Goal: Task Accomplishment & Management: Complete application form

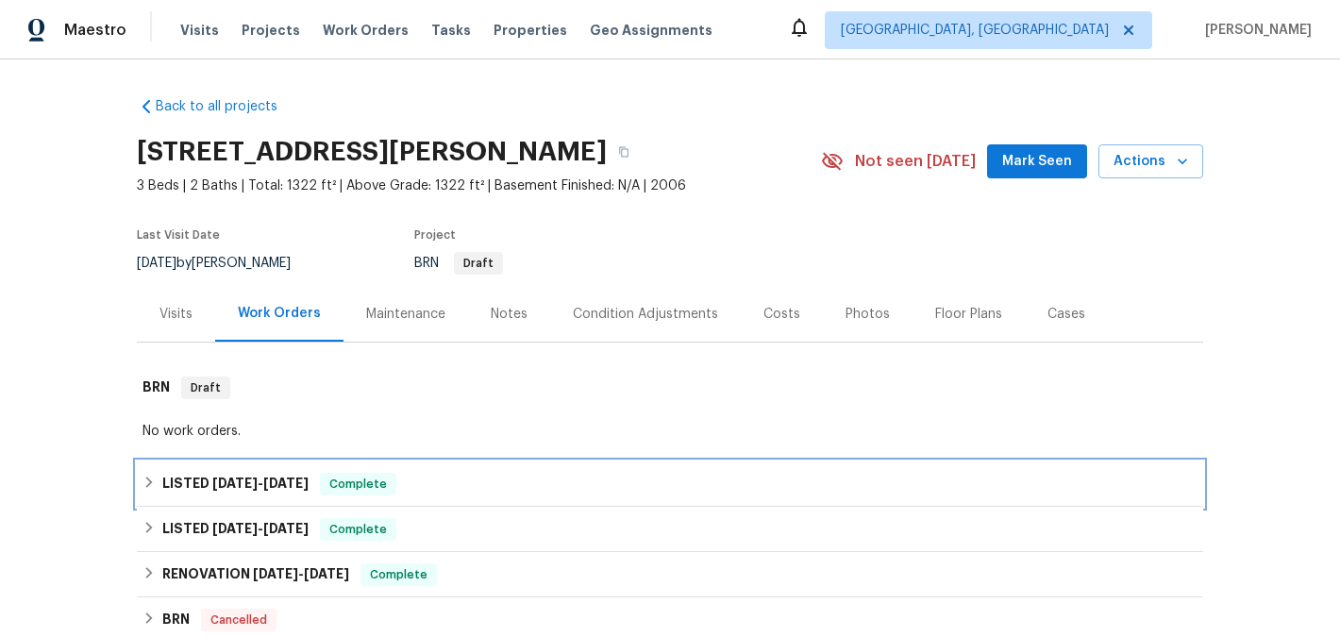
click at [248, 483] on span "[DATE]" at bounding box center [234, 482] width 45 height 13
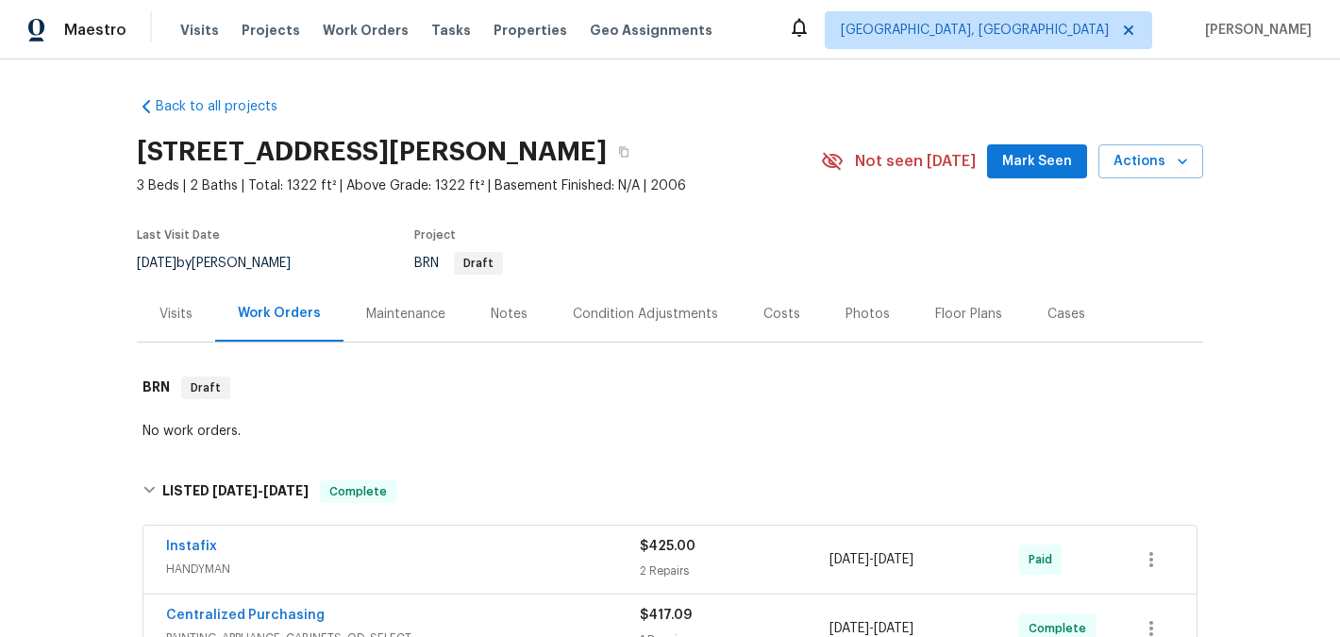
click at [271, 541] on div "Instafix" at bounding box center [403, 548] width 474 height 23
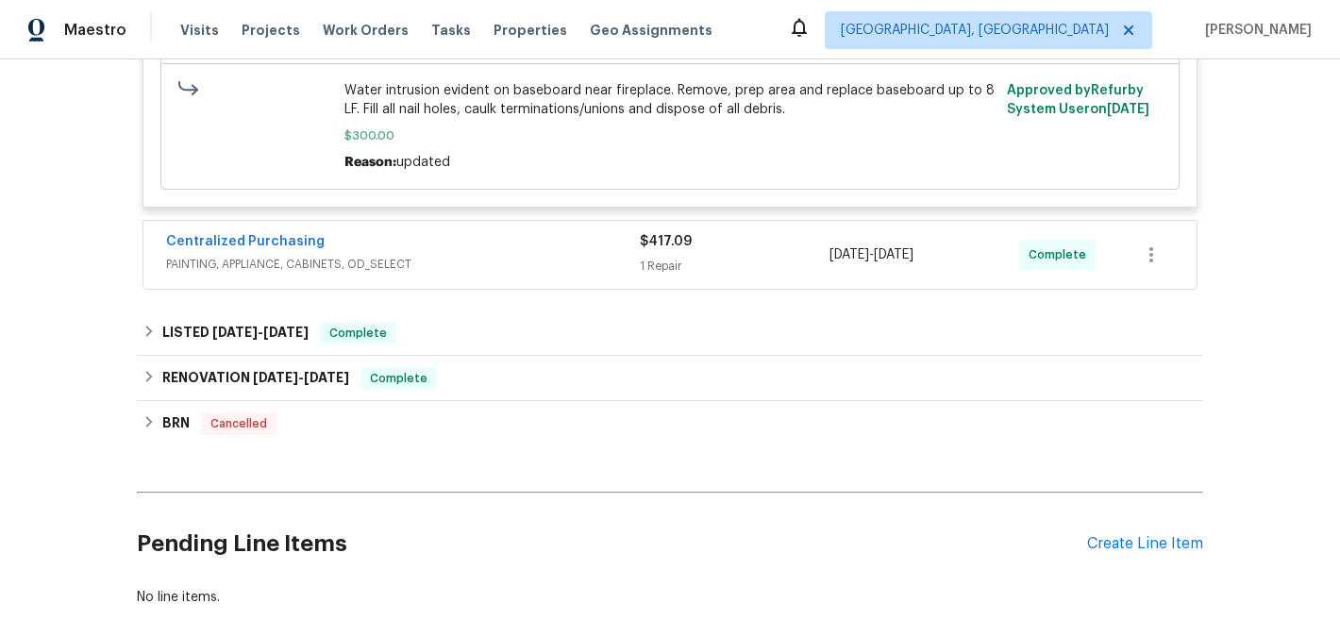
scroll to position [1097, 0]
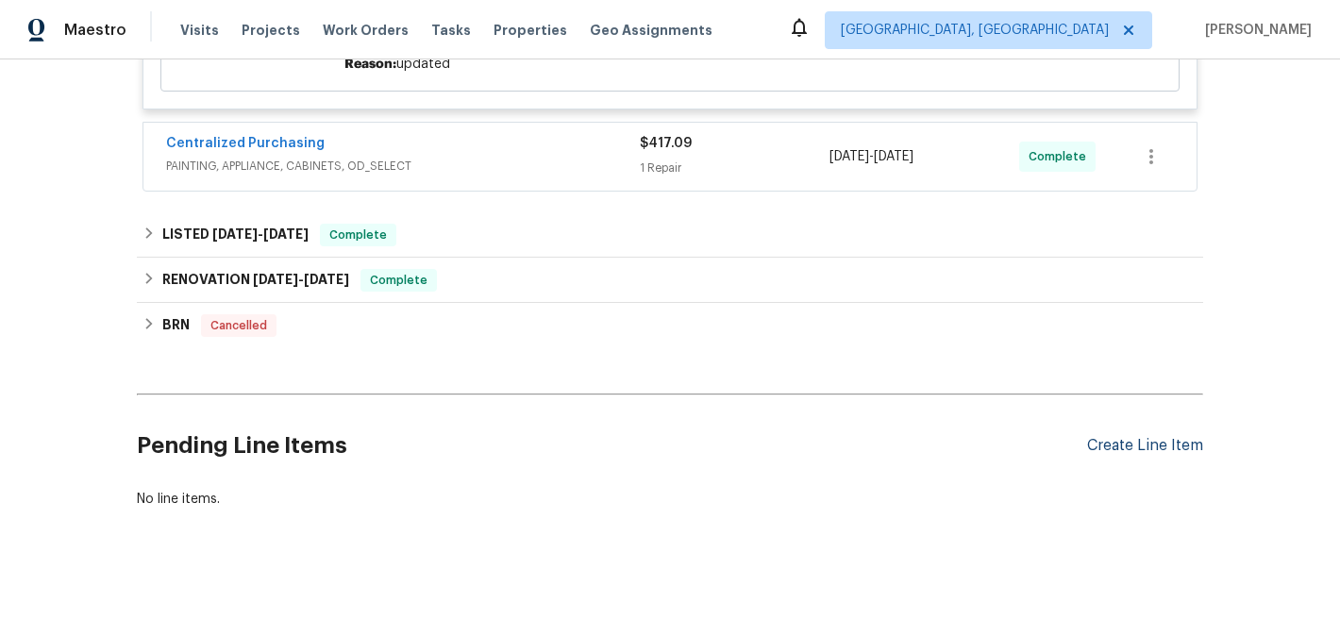
click at [1117, 437] on div "Create Line Item" at bounding box center [1145, 446] width 116 height 18
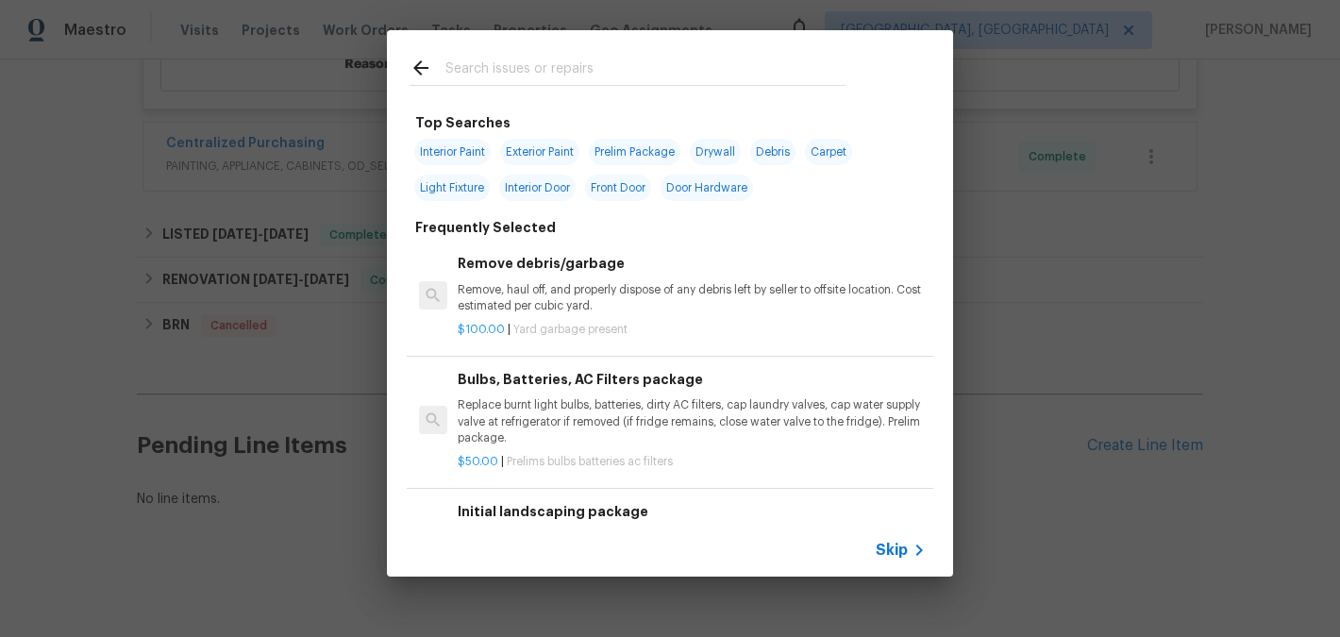
click at [407, 68] on div at bounding box center [627, 67] width 481 height 75
click at [416, 69] on icon at bounding box center [420, 67] width 15 height 15
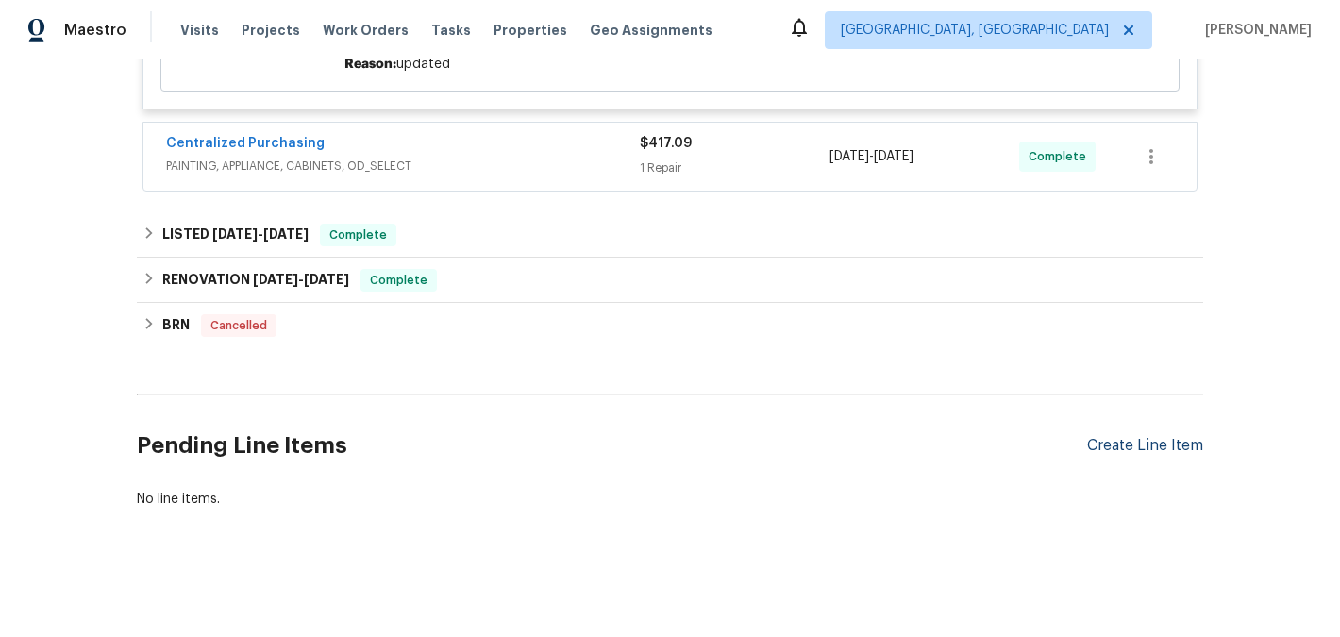
click at [1118, 437] on div "Create Line Item" at bounding box center [1145, 446] width 116 height 18
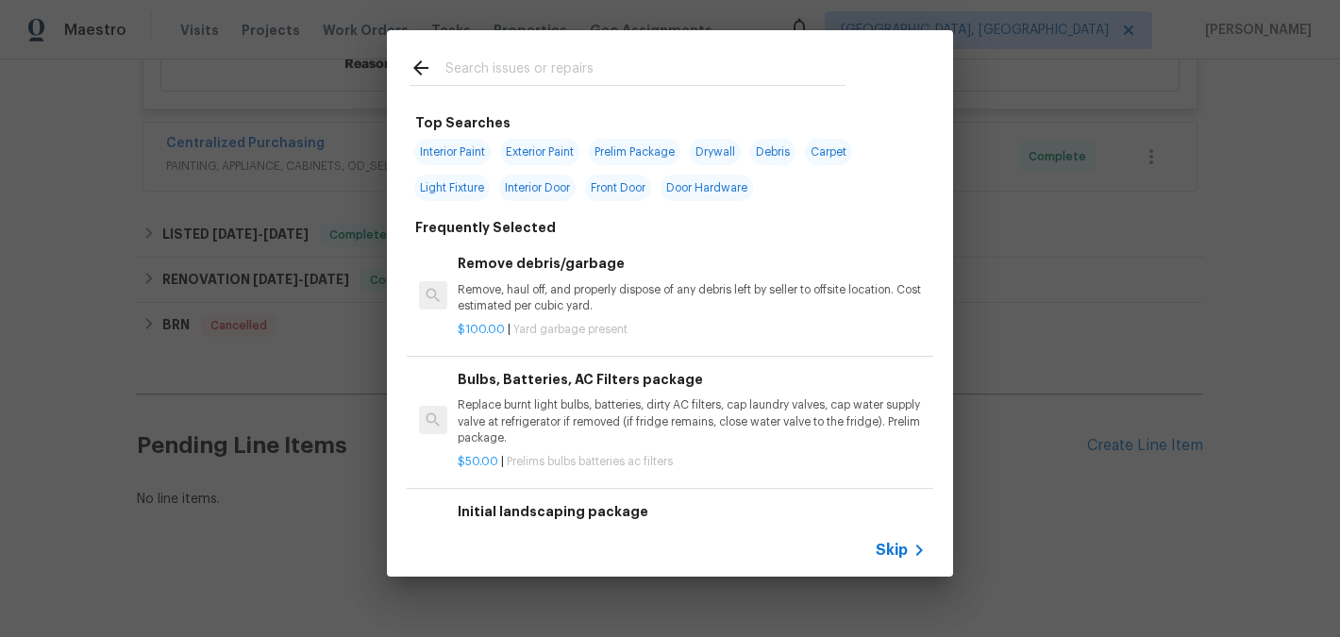
click at [563, 72] on input "text" at bounding box center [645, 71] width 400 height 28
click at [423, 55] on div at bounding box center [627, 67] width 481 height 75
click at [426, 85] on h2 at bounding box center [627, 71] width 436 height 29
click at [414, 57] on icon at bounding box center [420, 68] width 23 height 23
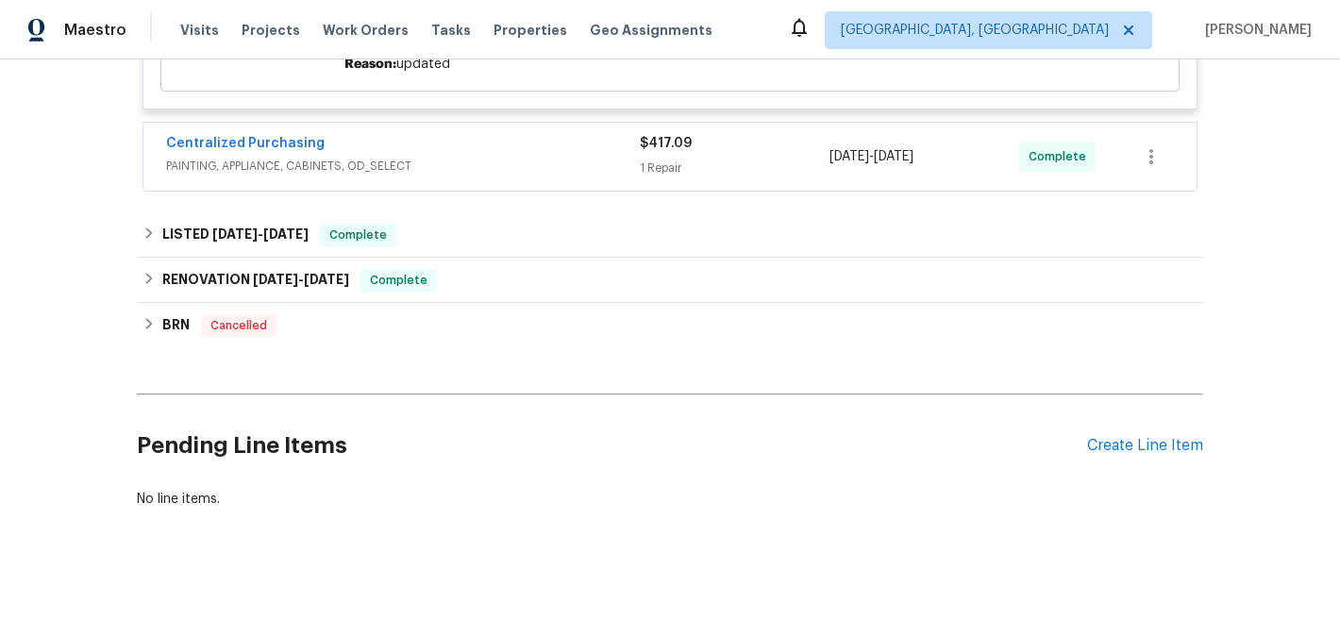
click at [1204, 425] on div "Back to all projects 171 Ridge Pointe Dr, Gaston, SC 29053 3 Beds | 2 Baths | T…" at bounding box center [670, 347] width 1340 height 577
click at [1193, 437] on div "Create Line Item" at bounding box center [1145, 446] width 116 height 18
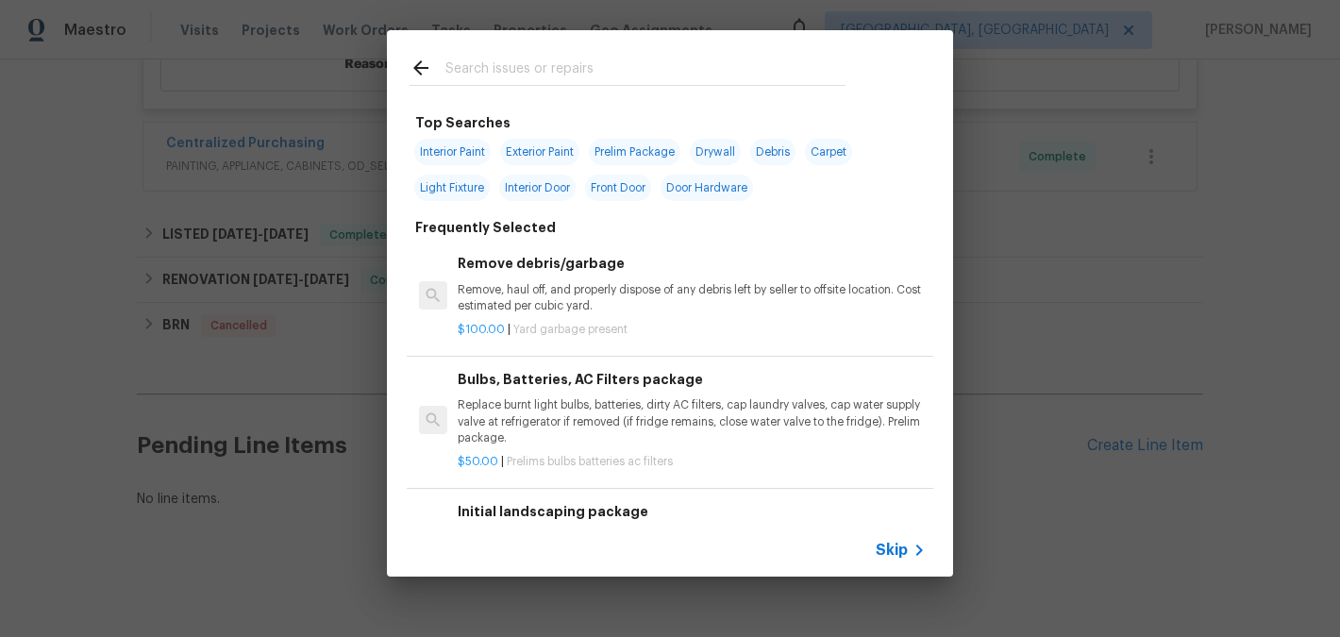
click at [558, 80] on input "text" at bounding box center [645, 71] width 400 height 28
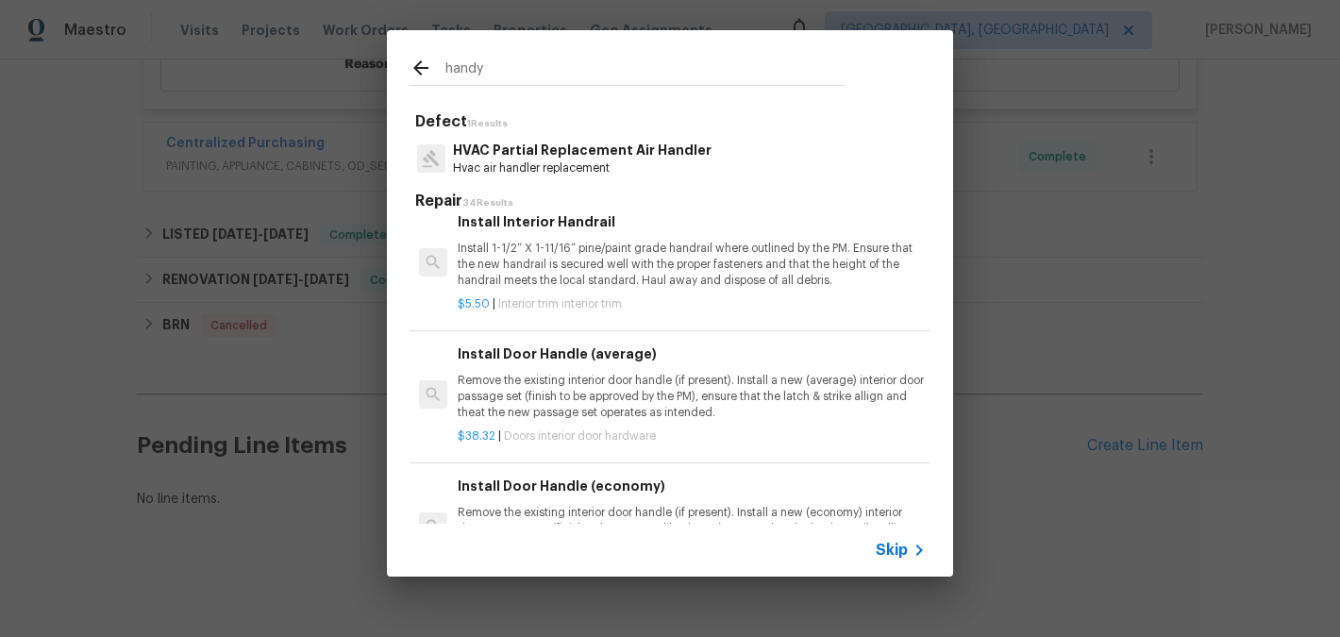
scroll to position [1031, 0]
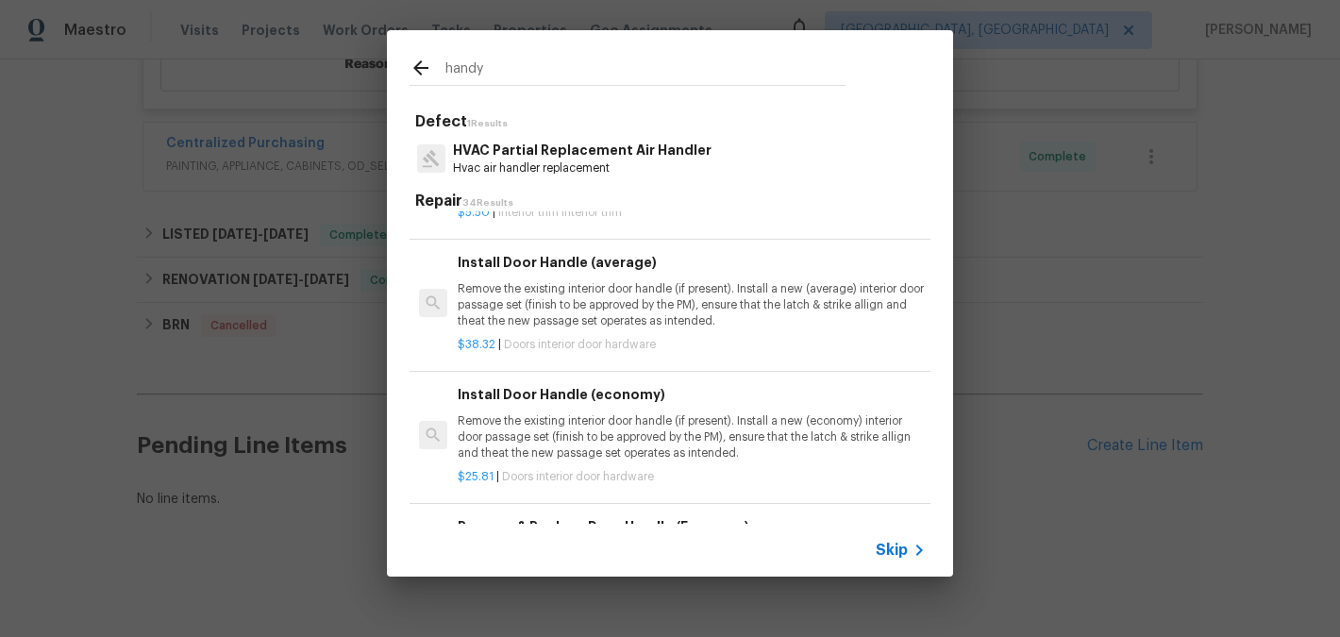
type input "handy"
click at [418, 60] on icon at bounding box center [420, 68] width 23 height 23
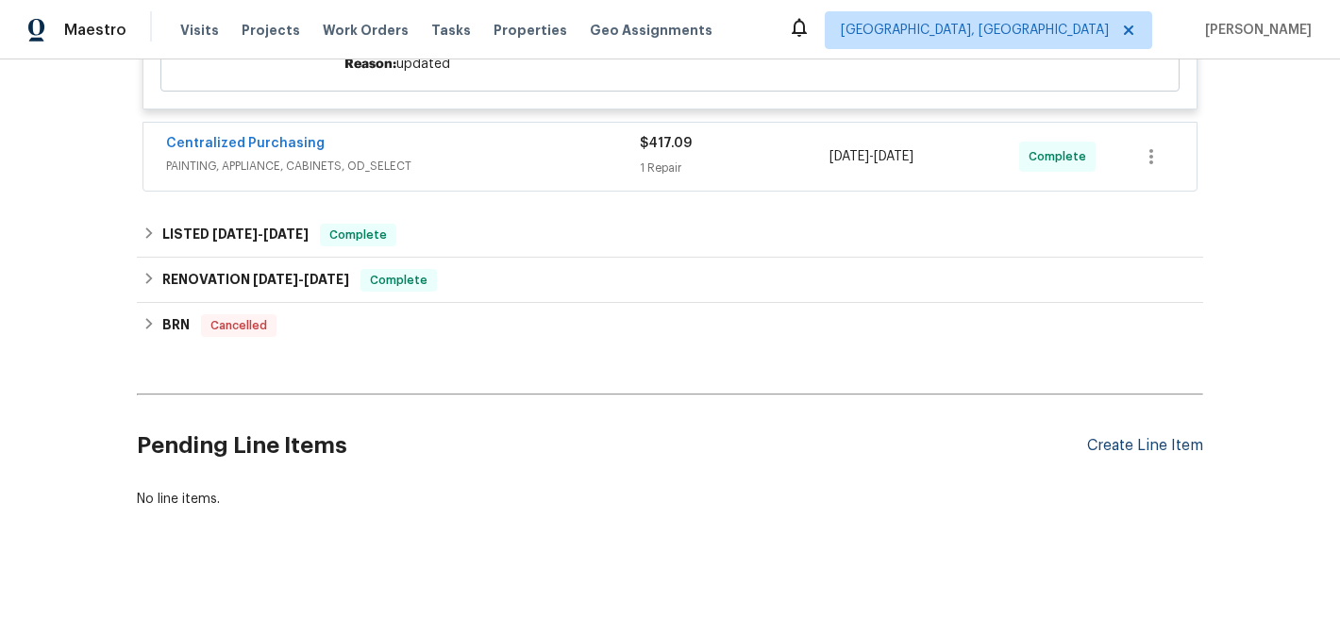
click at [1190, 437] on div "Create Line Item" at bounding box center [1145, 446] width 116 height 18
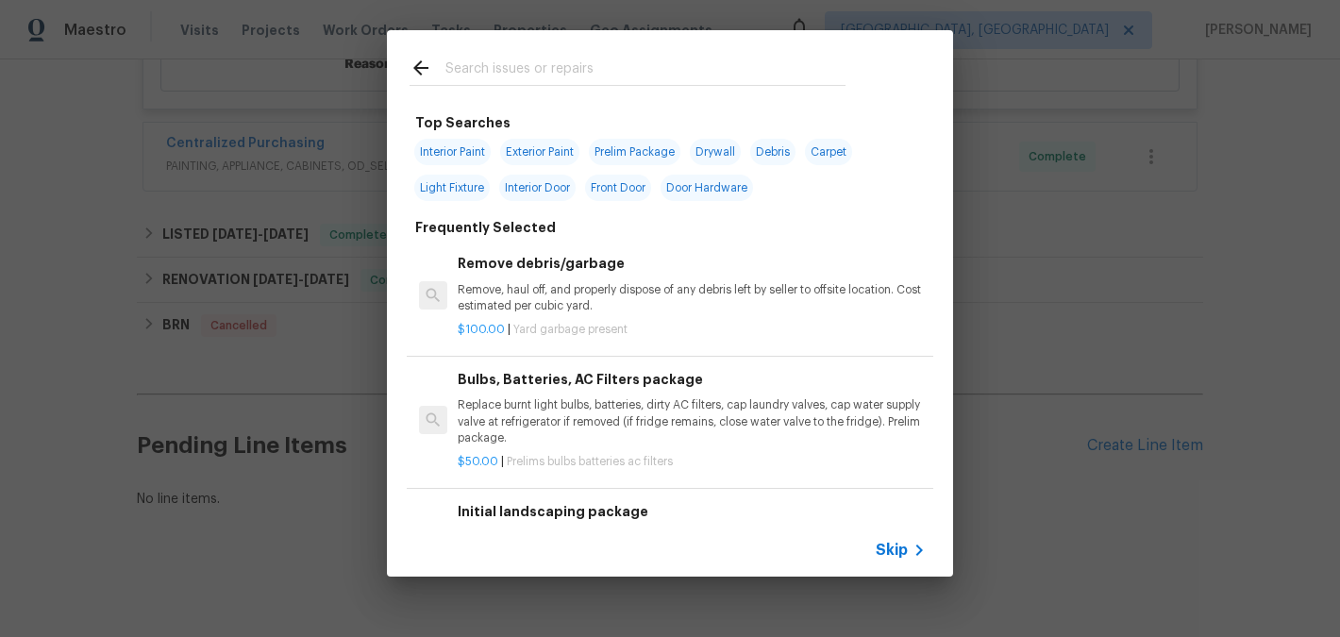
click at [783, 75] on input "text" at bounding box center [645, 71] width 400 height 28
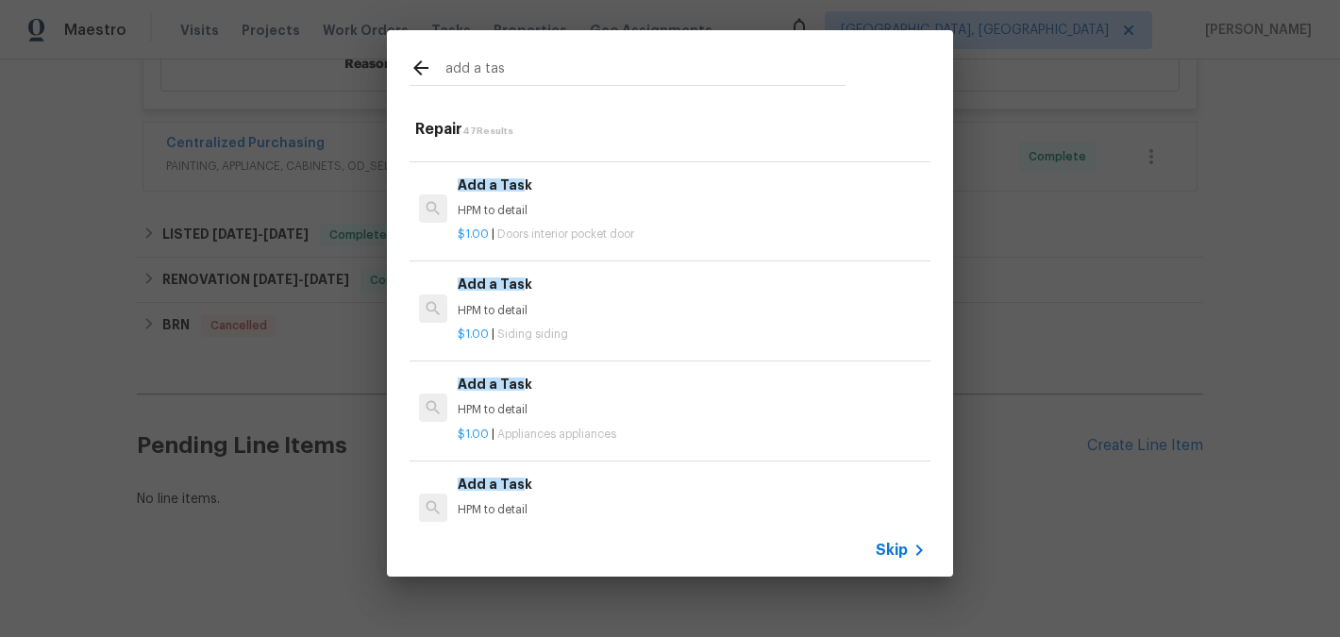
scroll to position [407, 0]
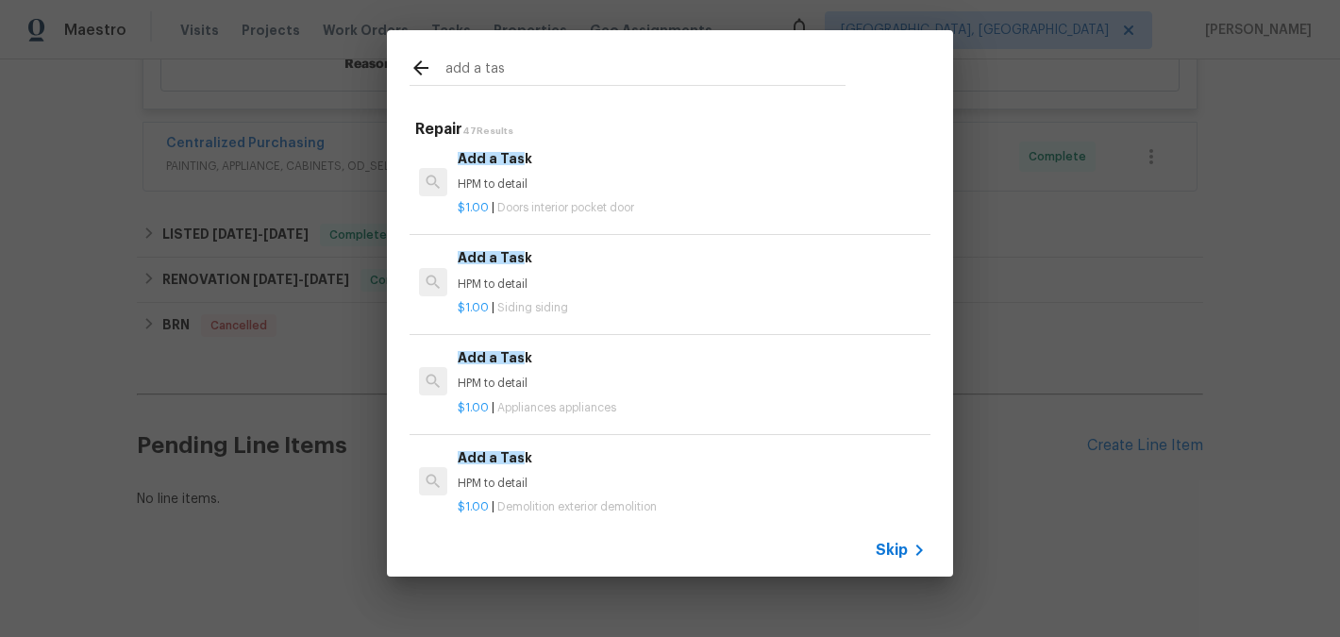
type input "add a tas"
click at [636, 378] on p "HPM to detail" at bounding box center [692, 383] width 468 height 16
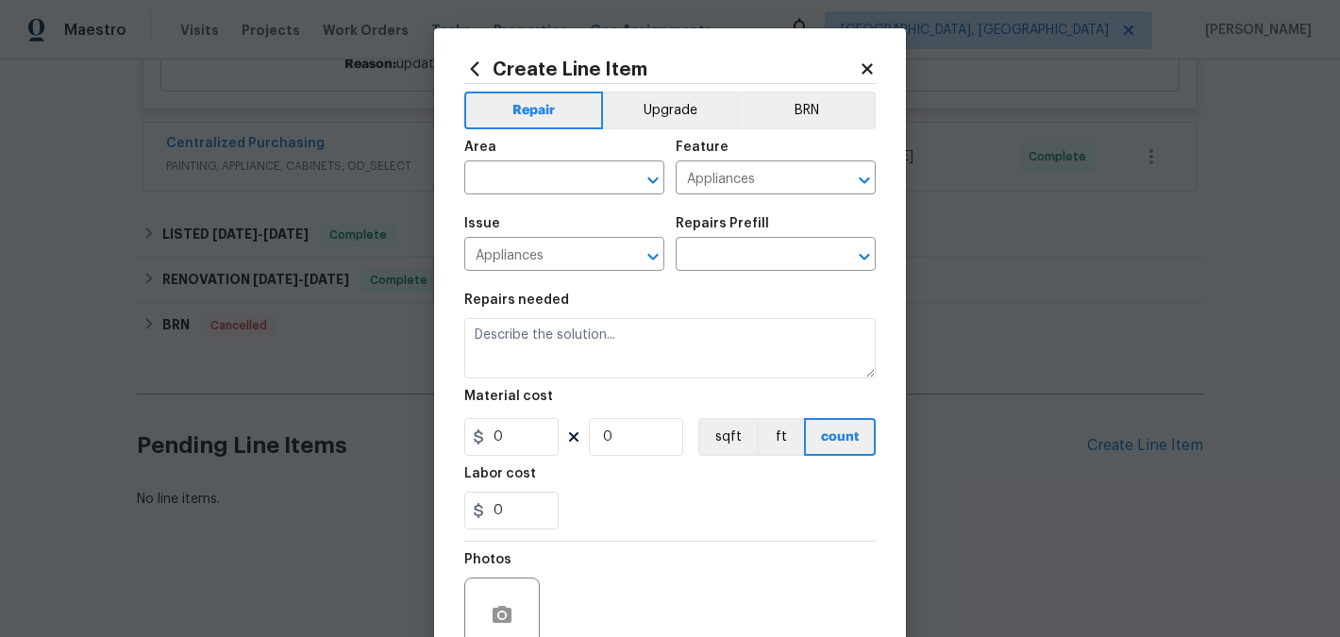
type input "Add a Task $1.00"
type textarea "HPM to detail"
type input "1"
click at [488, 178] on input "text" at bounding box center [537, 179] width 147 height 29
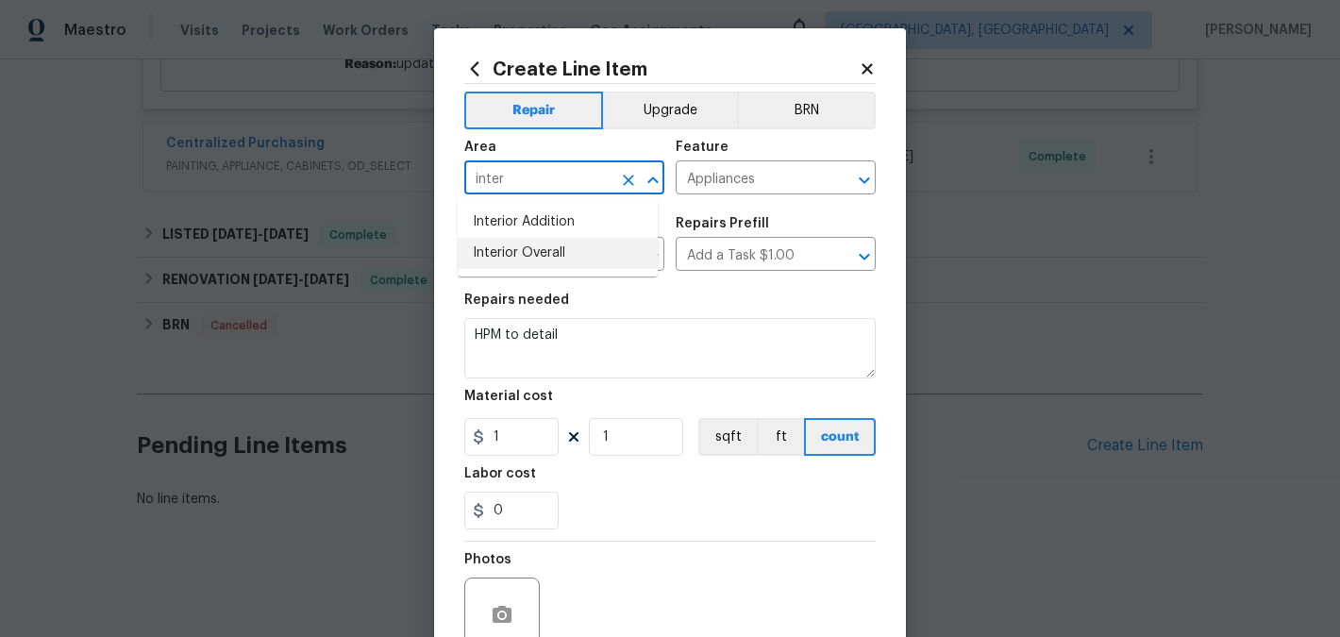
click at [504, 259] on li "Interior Overall" at bounding box center [558, 253] width 200 height 31
click at [834, 181] on icon "Clear" at bounding box center [839, 180] width 11 height 11
type input "Interior Overall"
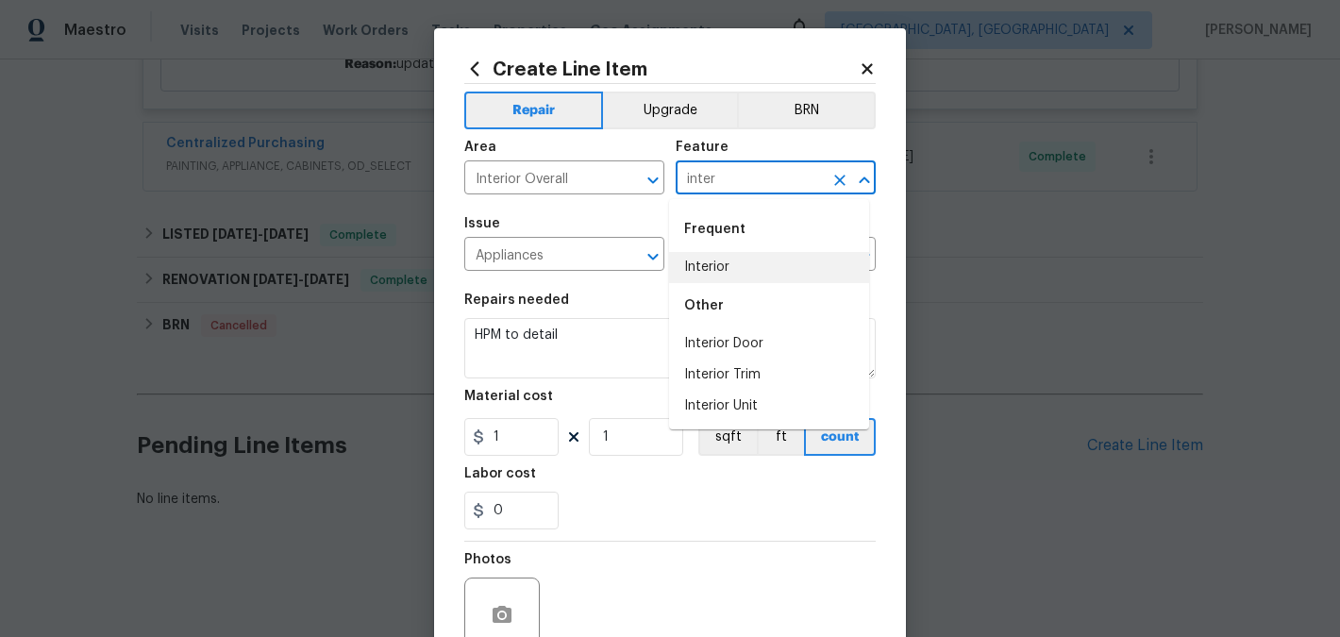
click at [785, 262] on li "Interior" at bounding box center [769, 267] width 200 height 31
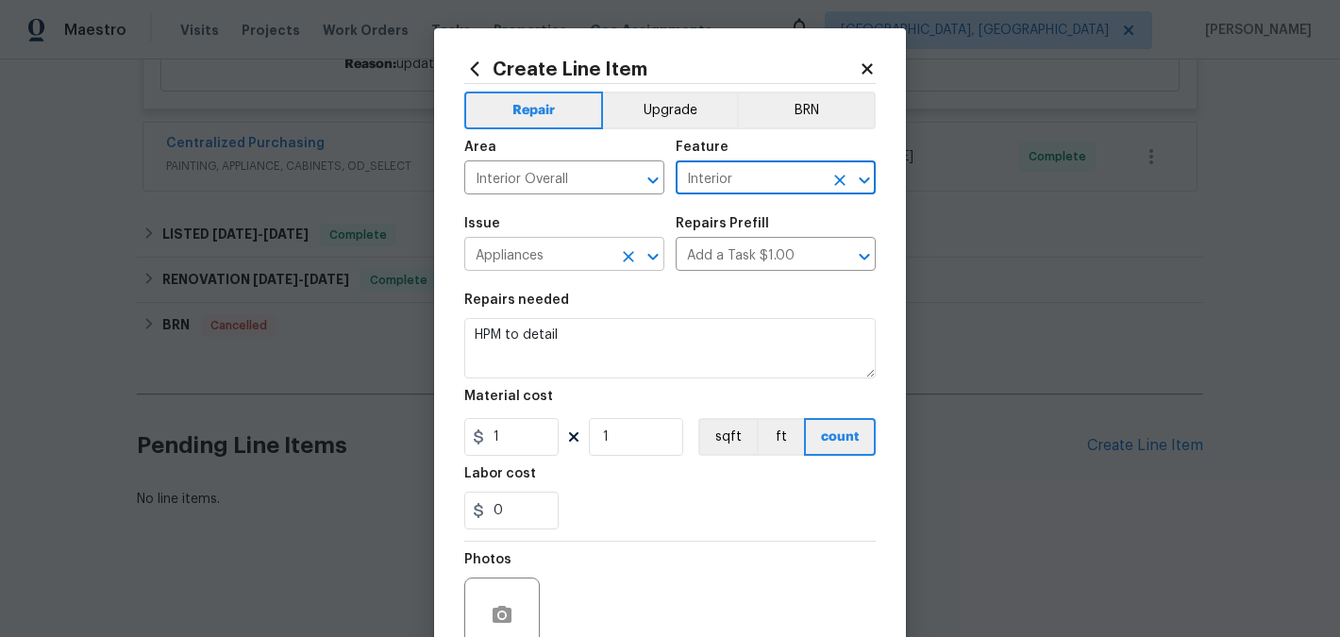
click at [619, 254] on icon "Clear" at bounding box center [628, 256] width 19 height 19
type input "Interior"
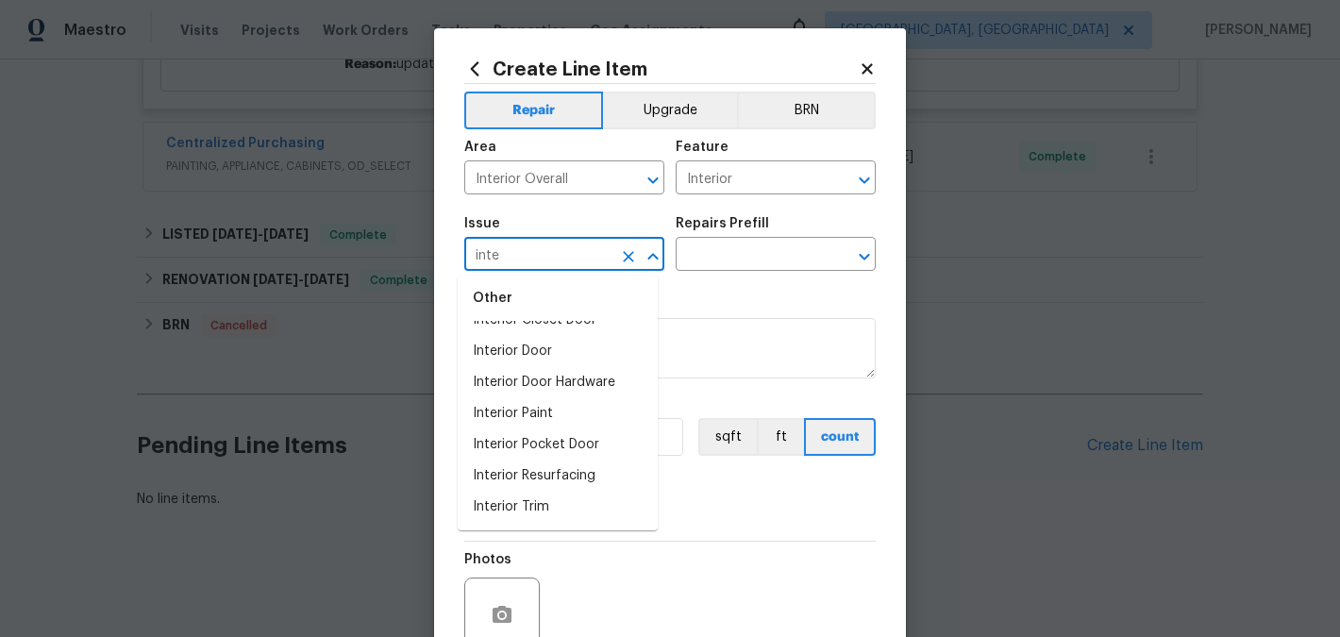
scroll to position [0, 0]
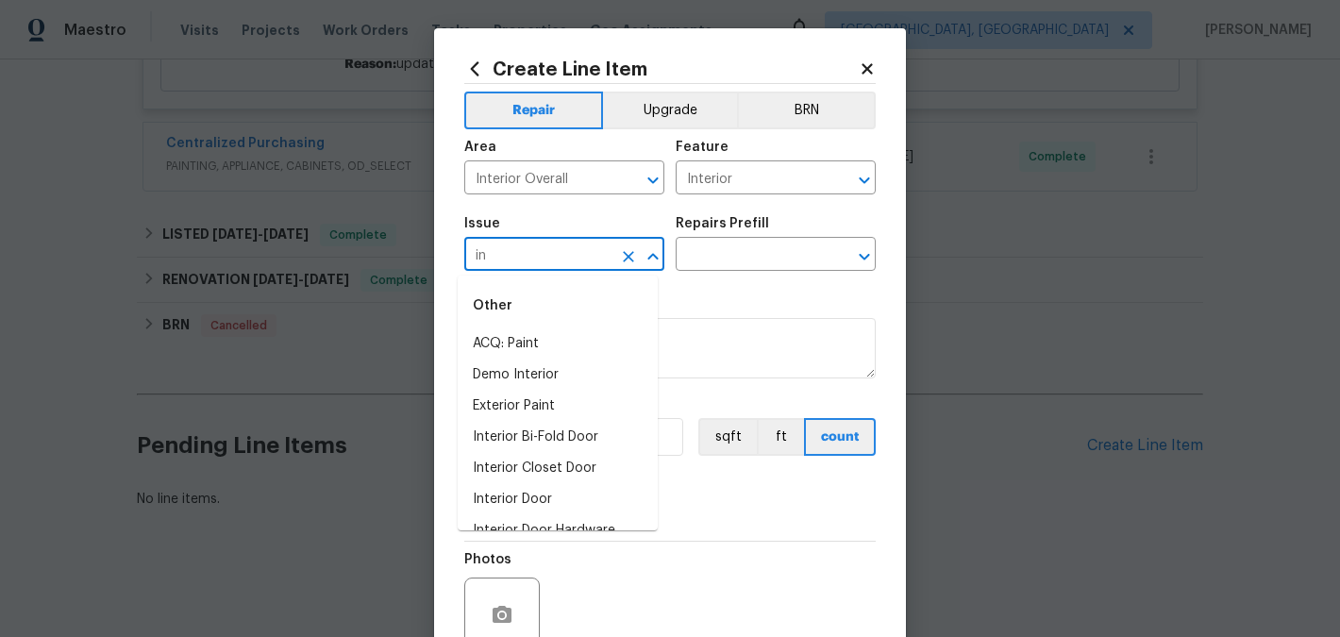
type input "i"
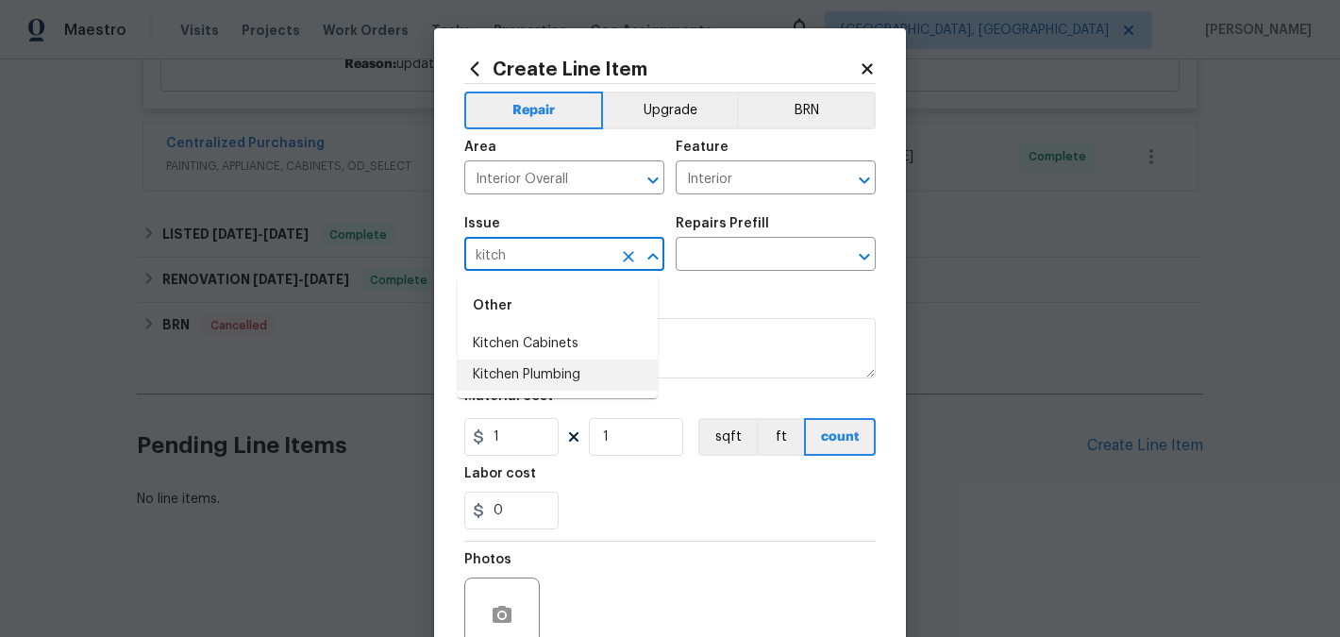
click at [553, 365] on li "Kitchen Plumbing" at bounding box center [558, 374] width 200 height 31
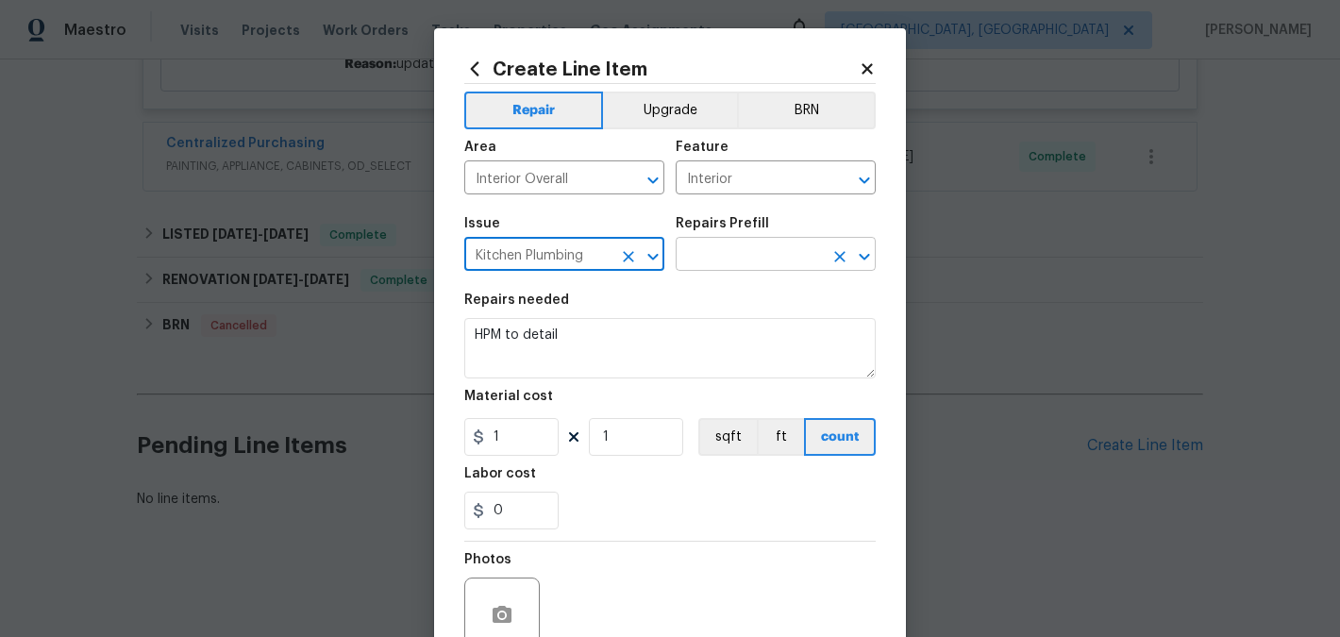
type input "Kitchen Plumbing"
click at [725, 260] on input "text" at bounding box center [748, 255] width 147 height 29
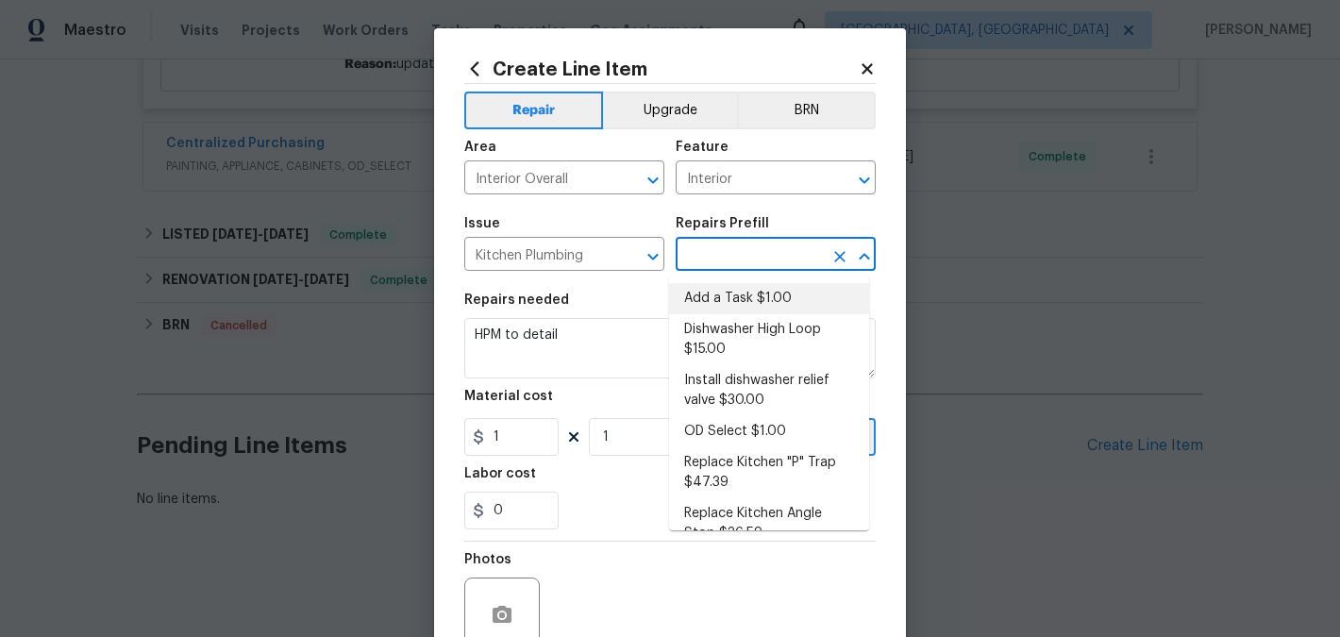
click at [770, 306] on li "Add a Task $1.00" at bounding box center [769, 298] width 200 height 31
type input "Plumbing"
type input "Add a Task $1.00"
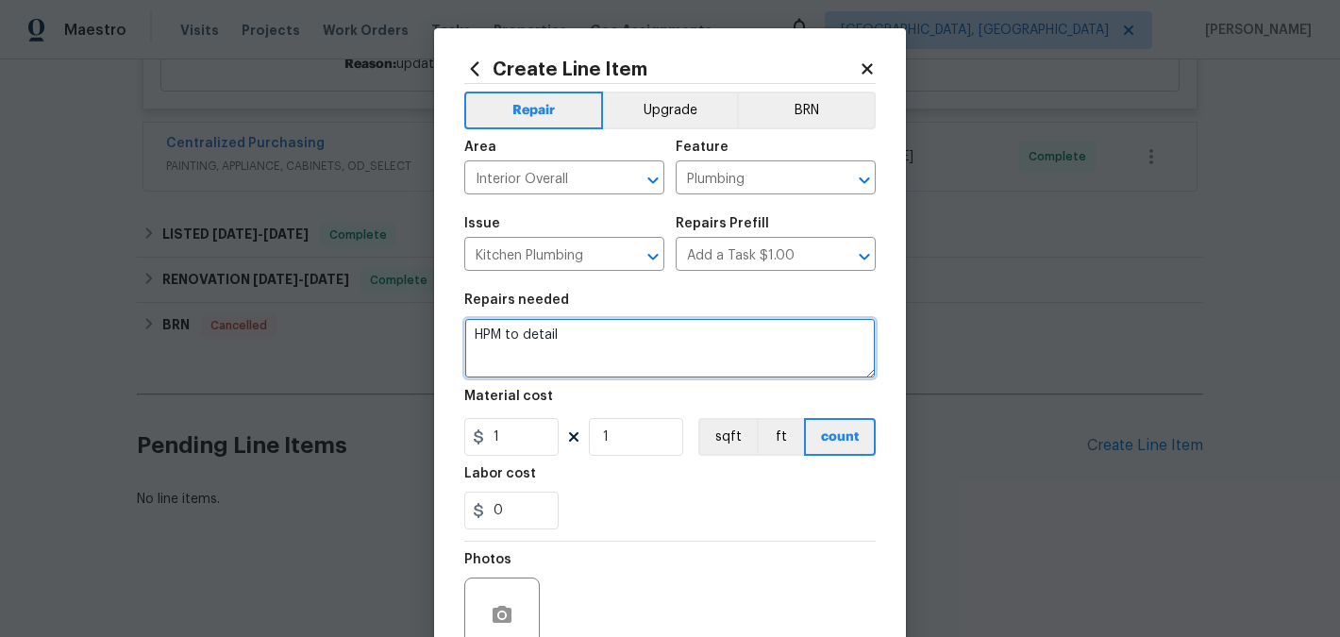
click at [678, 337] on textarea "HPM to detail" at bounding box center [669, 348] width 411 height 60
click at [639, 338] on textarea "HPM to detail" at bounding box center [669, 348] width 411 height 60
paste textarea "181.14"
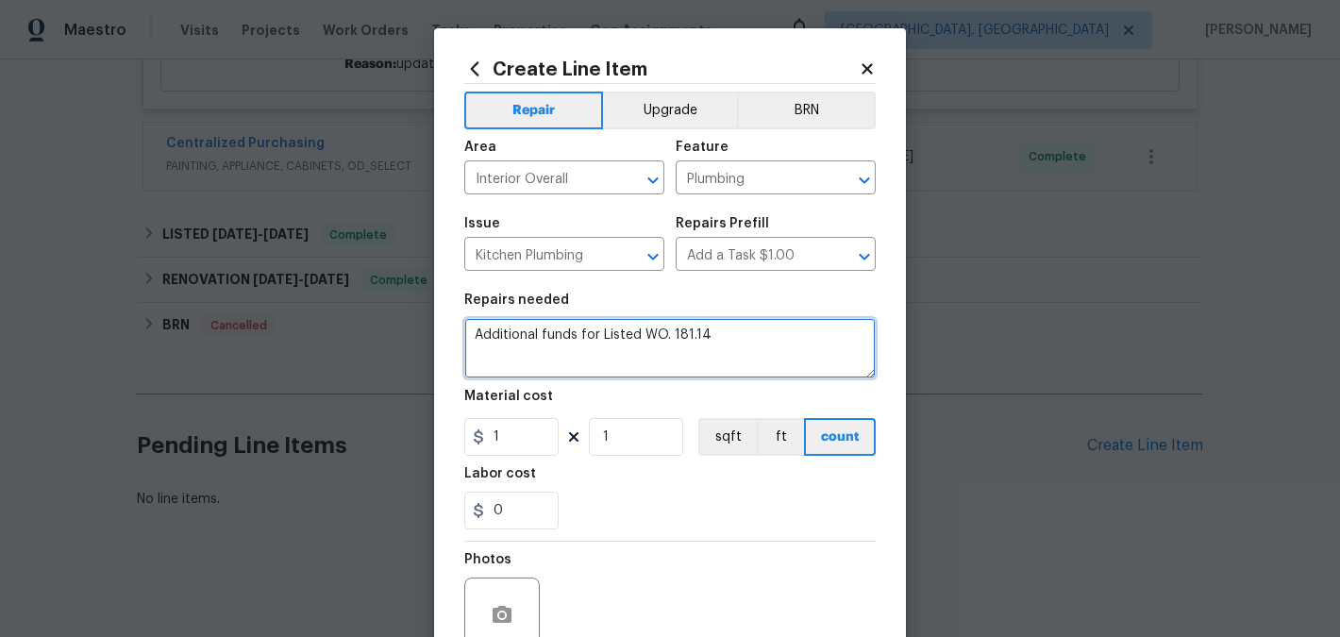
drag, startPoint x: 662, startPoint y: 333, endPoint x: 672, endPoint y: 369, distance: 37.1
click at [664, 338] on textarea "Additional funds for Listed WO. 181.14" at bounding box center [669, 348] width 411 height 60
type textarea "Additional funds for Listed WO. $181.14"
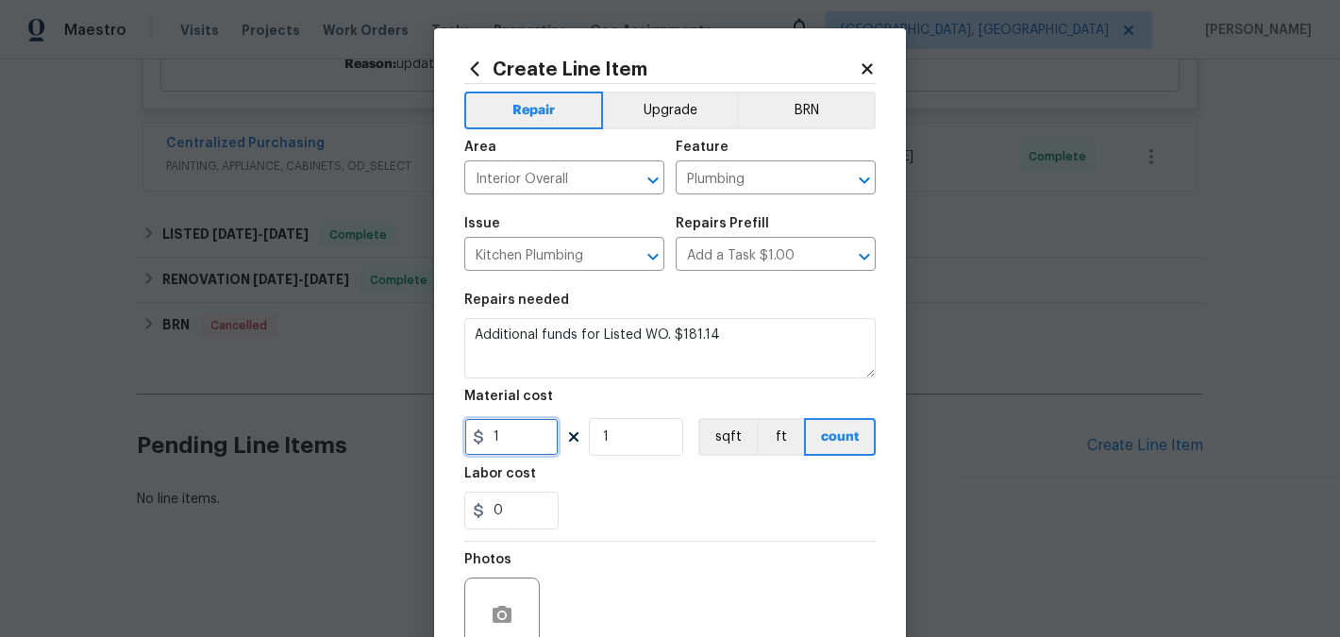
click at [528, 435] on input "1" at bounding box center [511, 437] width 94 height 38
paste input "181.14"
type input "181.14"
click at [646, 484] on div "Labor cost" at bounding box center [669, 479] width 411 height 25
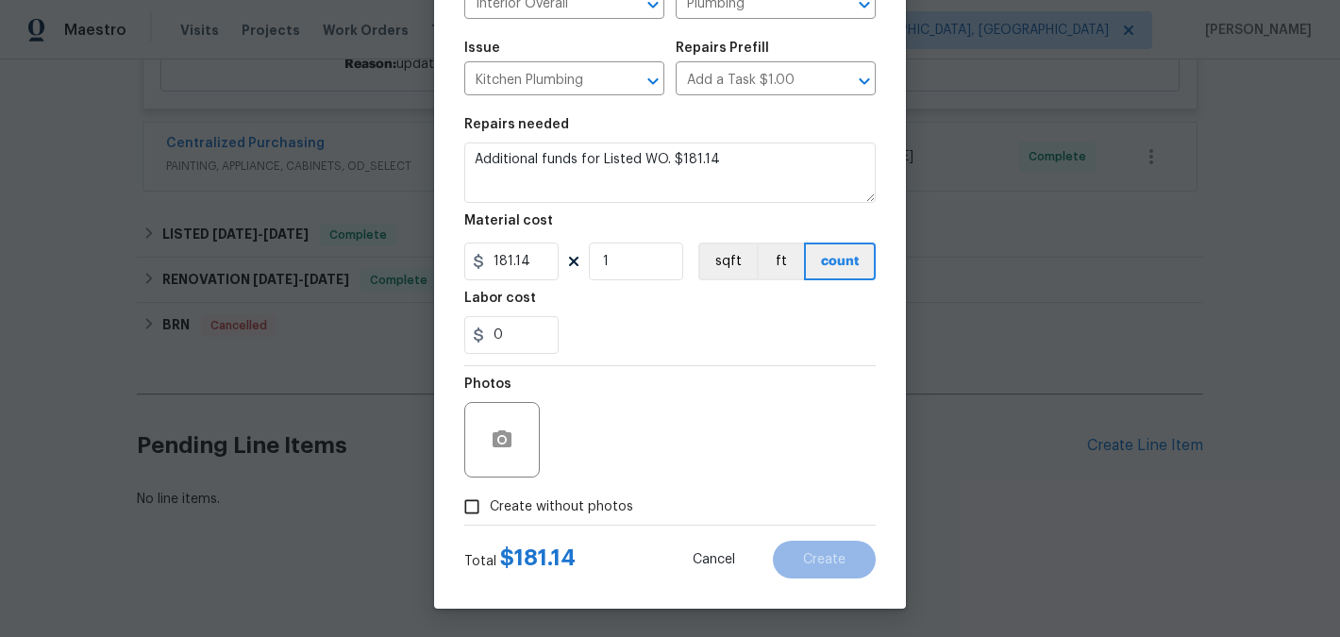
click at [588, 505] on span "Create without photos" at bounding box center [561, 507] width 143 height 20
click at [490, 505] on input "Create without photos" at bounding box center [472, 507] width 36 height 36
checkbox input "true"
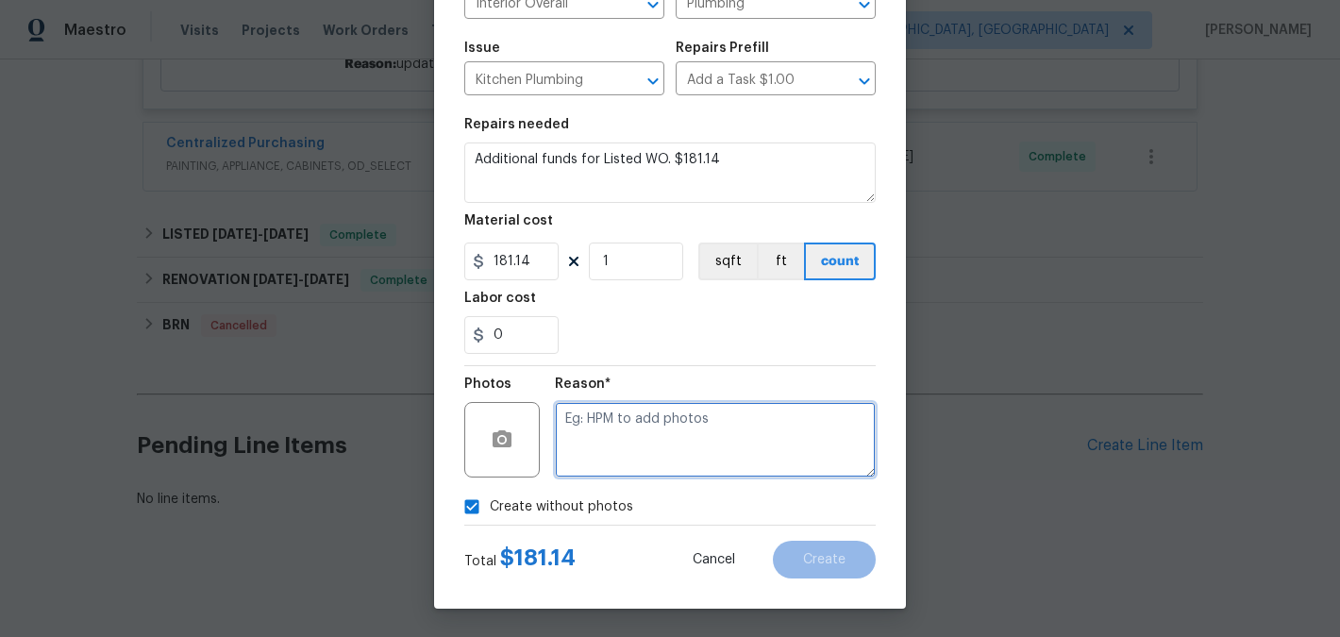
click at [717, 430] on textarea at bounding box center [715, 439] width 321 height 75
type textarea "NA"
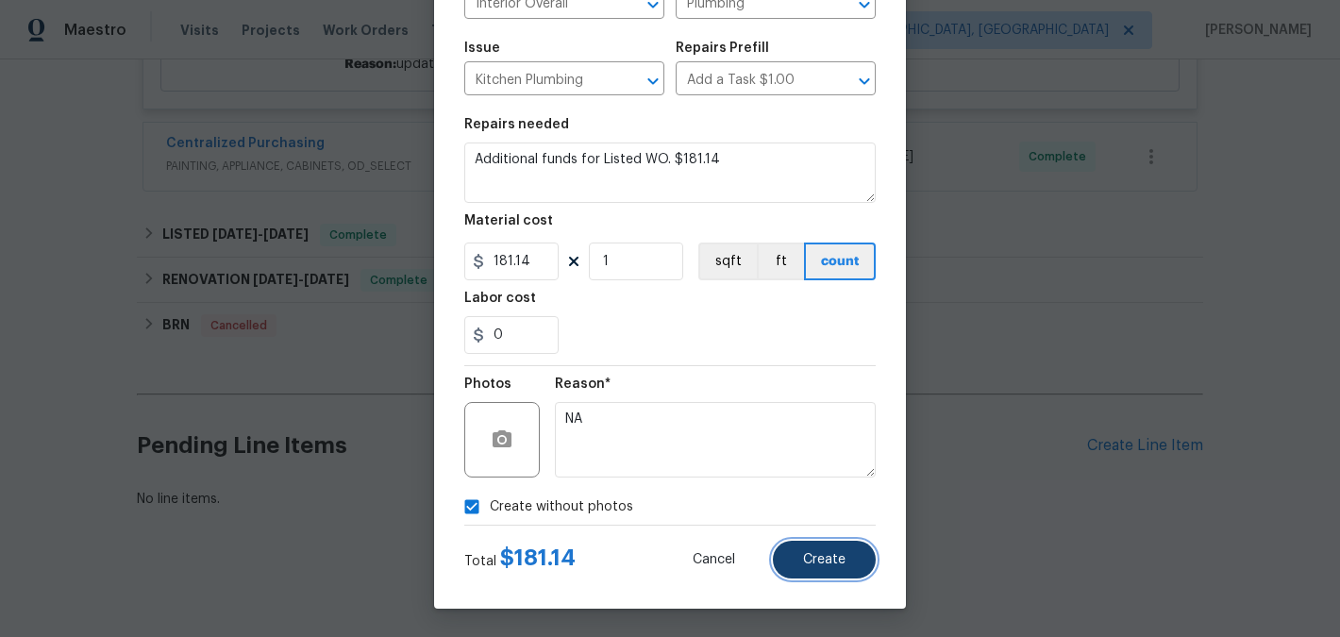
click at [810, 553] on span "Create" at bounding box center [824, 560] width 42 height 14
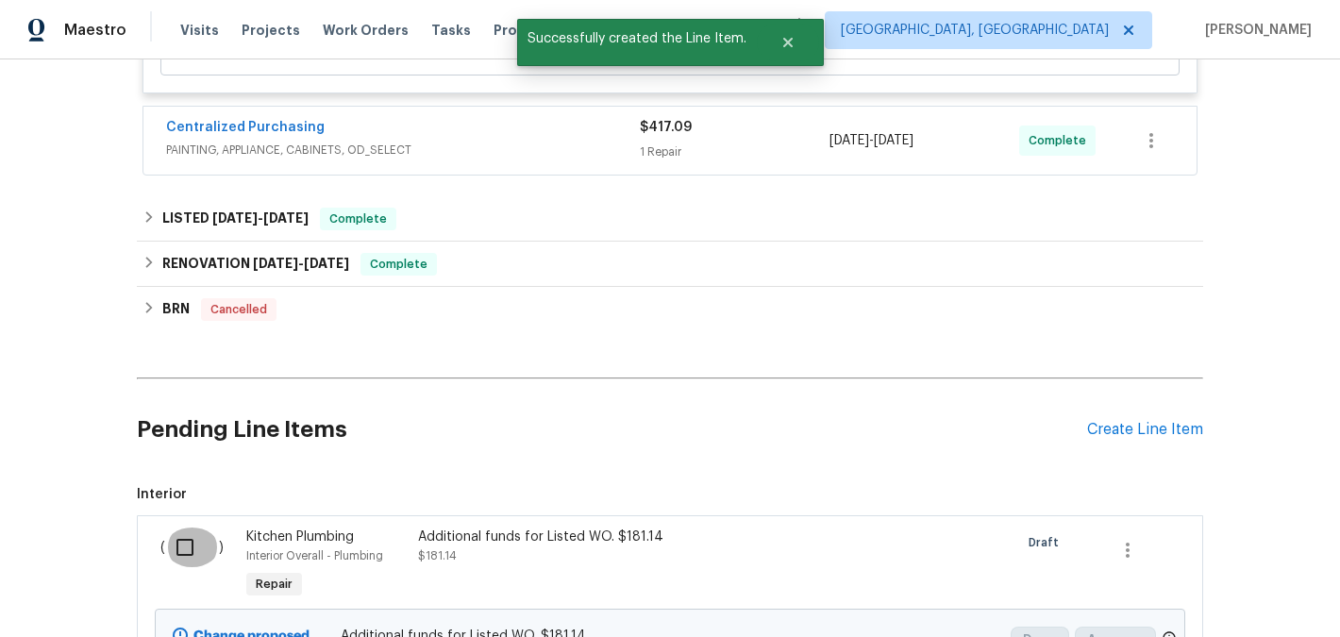
click at [191, 543] on input "checkbox" at bounding box center [192, 547] width 54 height 40
checkbox input "true"
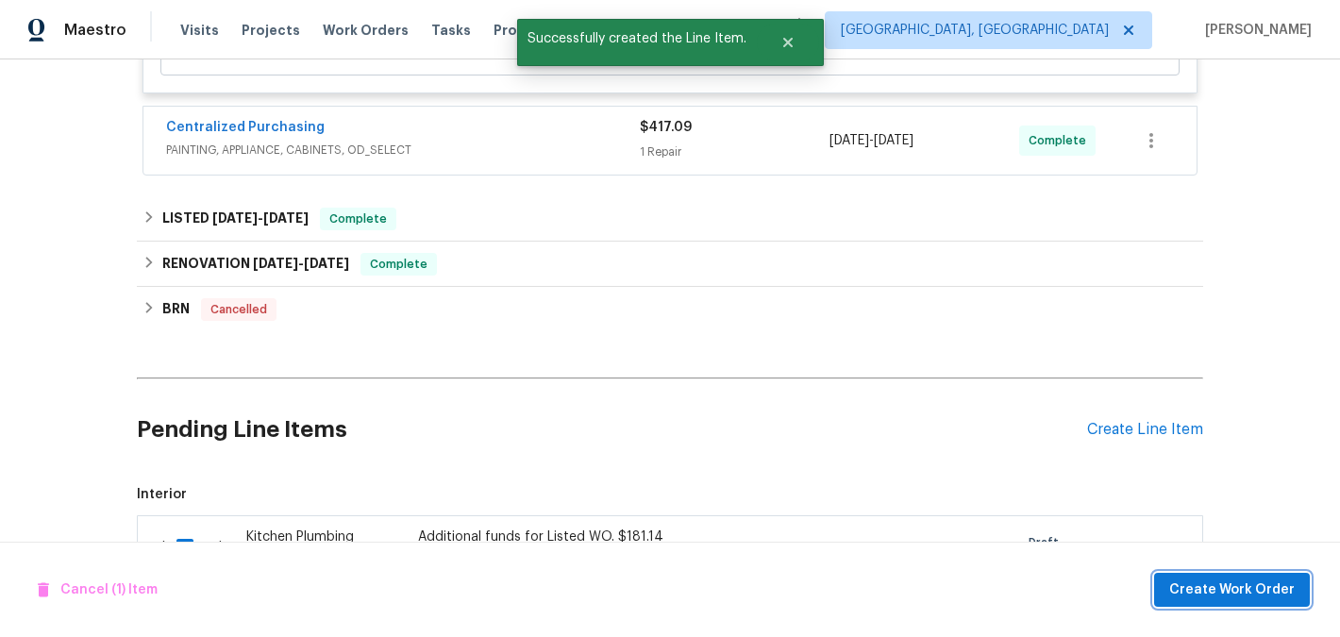
click at [1258, 580] on span "Create Work Order" at bounding box center [1231, 590] width 125 height 24
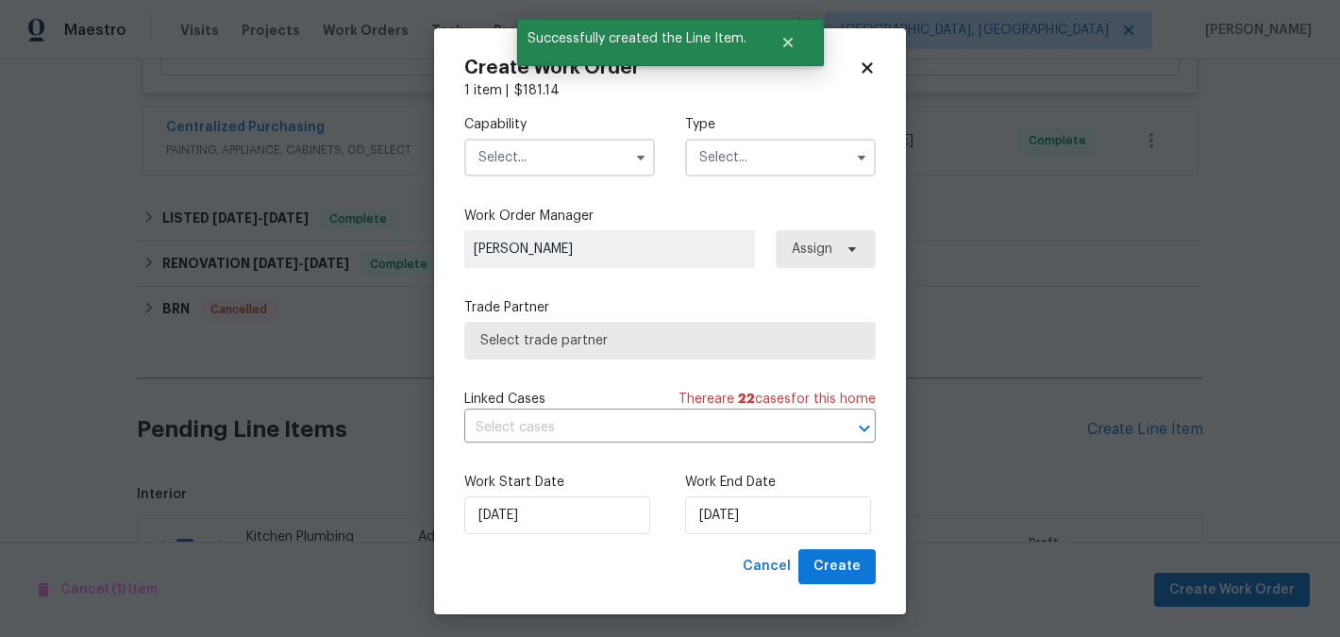
click at [536, 150] on input "text" at bounding box center [559, 158] width 191 height 38
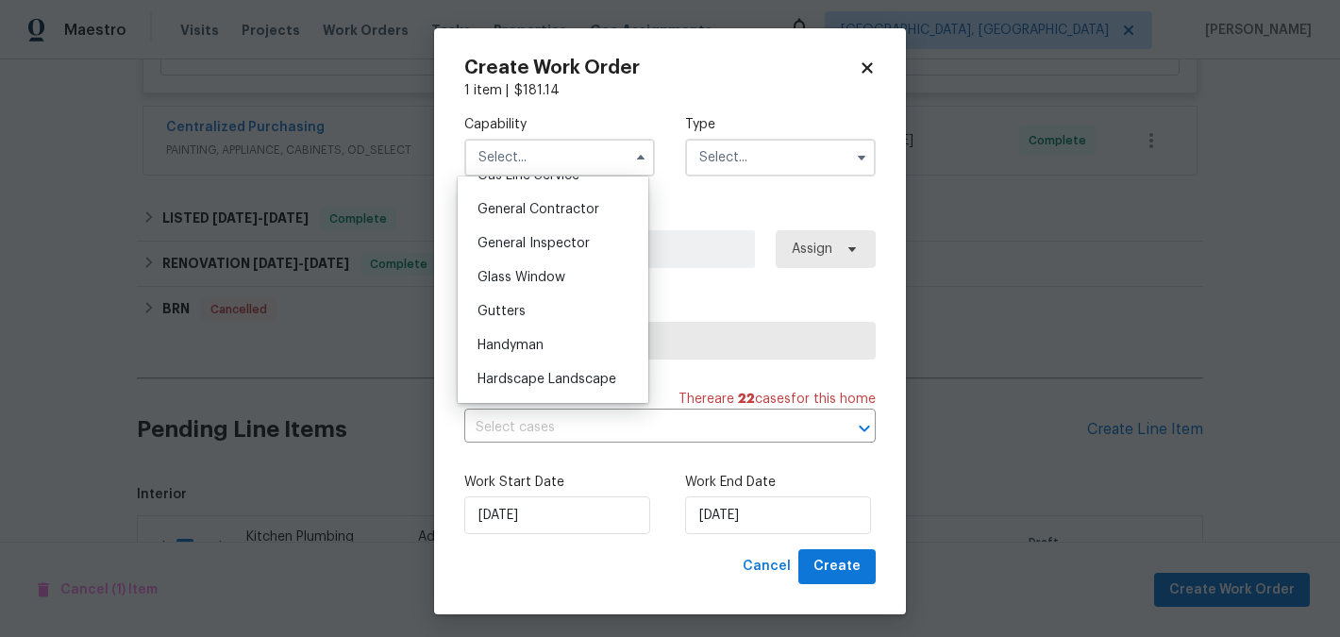
scroll to position [929, 0]
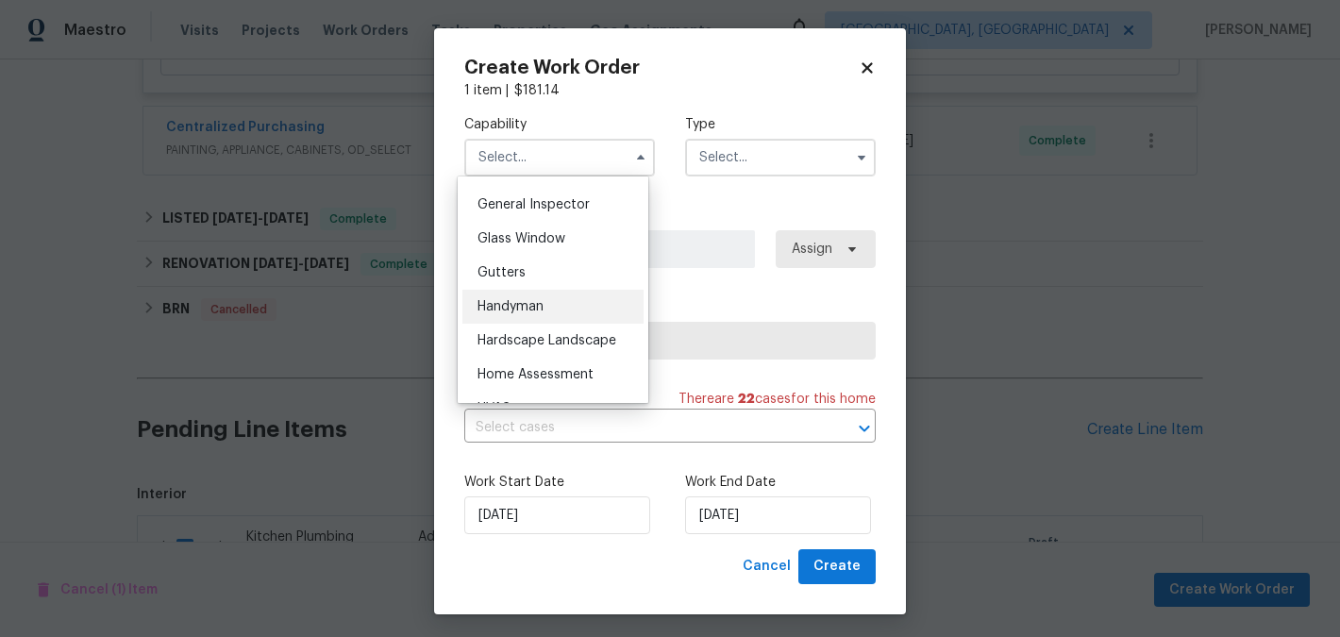
click at [570, 324] on div "Handyman" at bounding box center [552, 307] width 181 height 34
type input "Handyman"
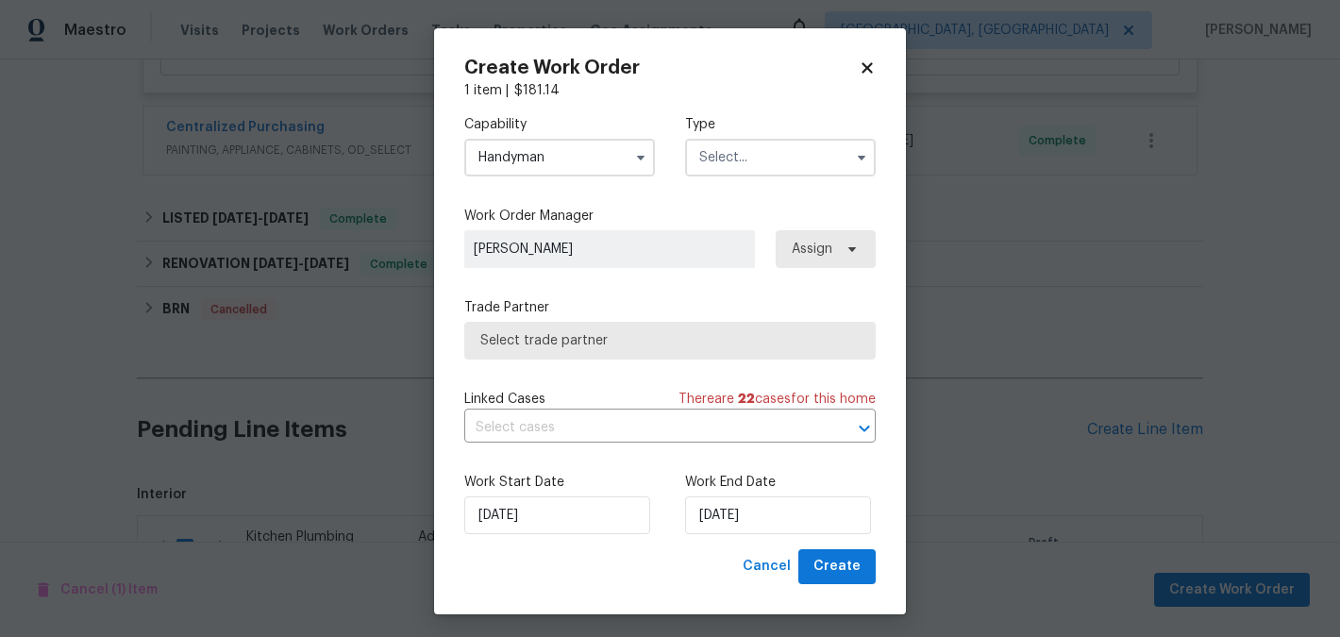
click at [741, 171] on input "text" at bounding box center [780, 158] width 191 height 38
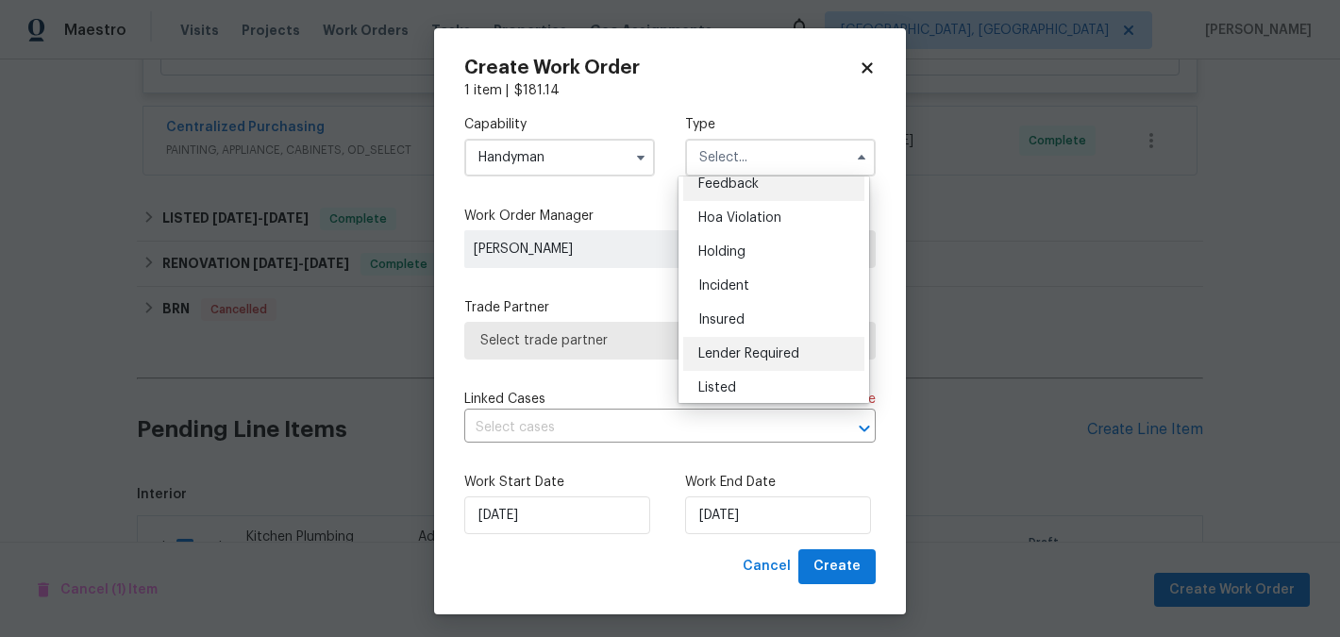
scroll to position [33, 0]
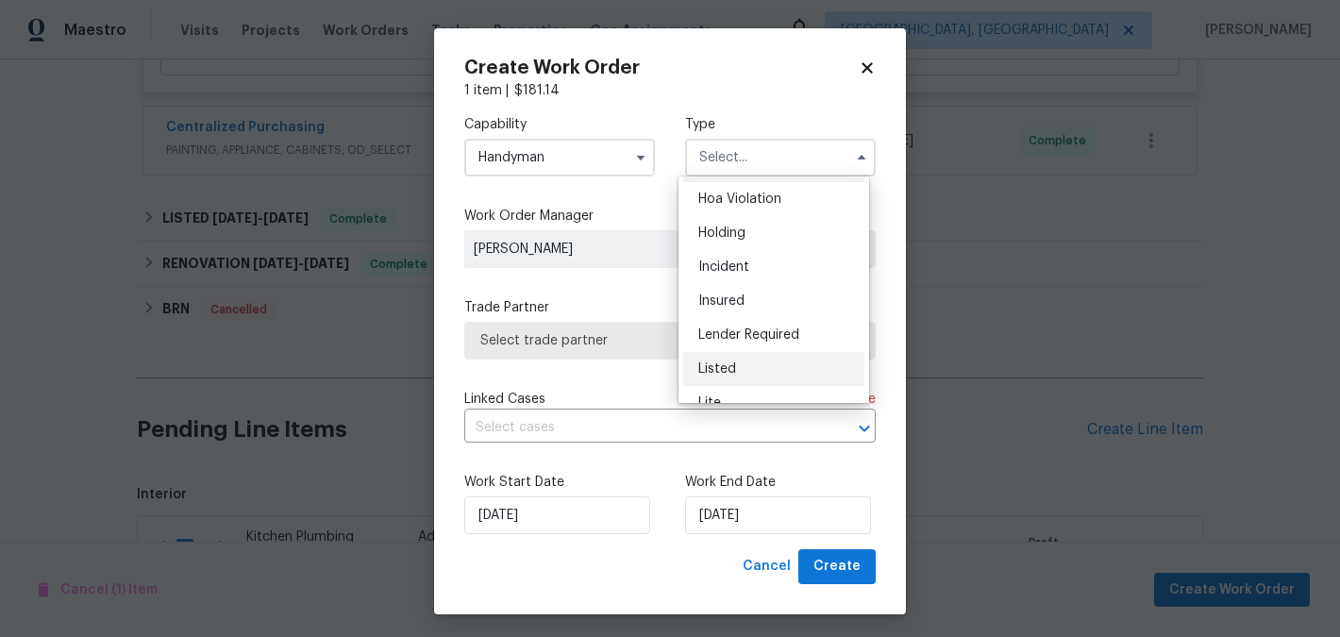
click at [754, 358] on div "Listed" at bounding box center [773, 369] width 181 height 34
type input "Listed"
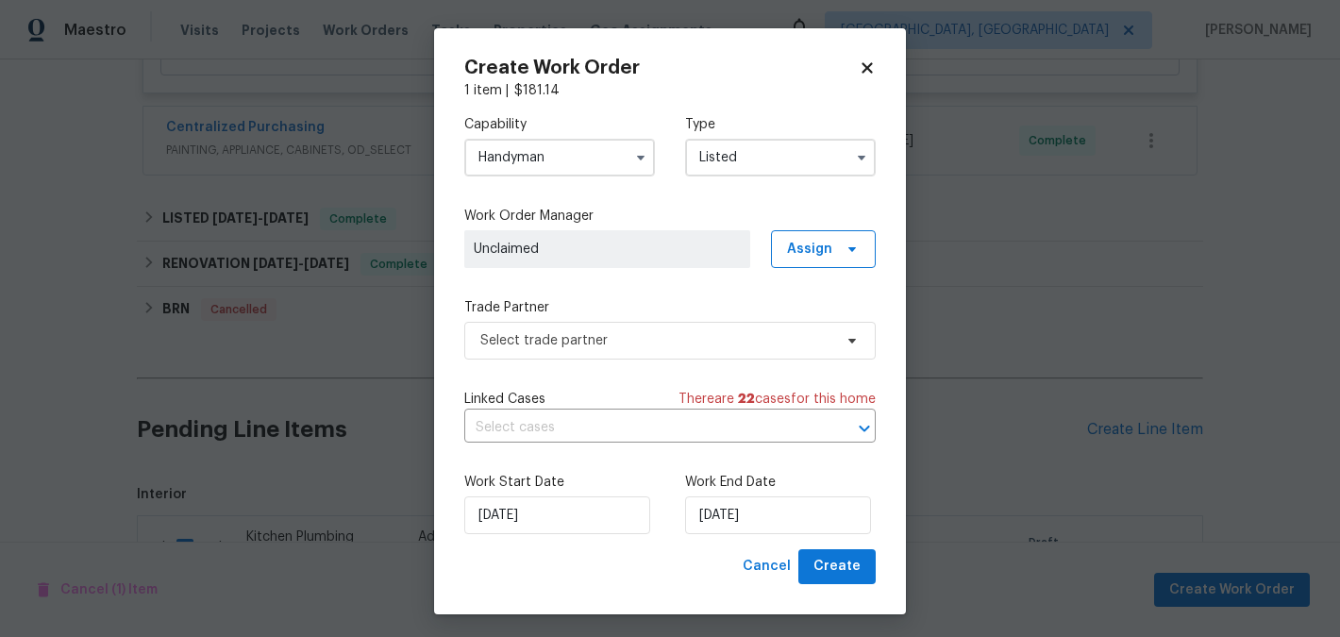
click at [683, 262] on span "Unclaimed" at bounding box center [607, 249] width 286 height 38
click at [688, 245] on span "Unclaimed" at bounding box center [607, 249] width 267 height 19
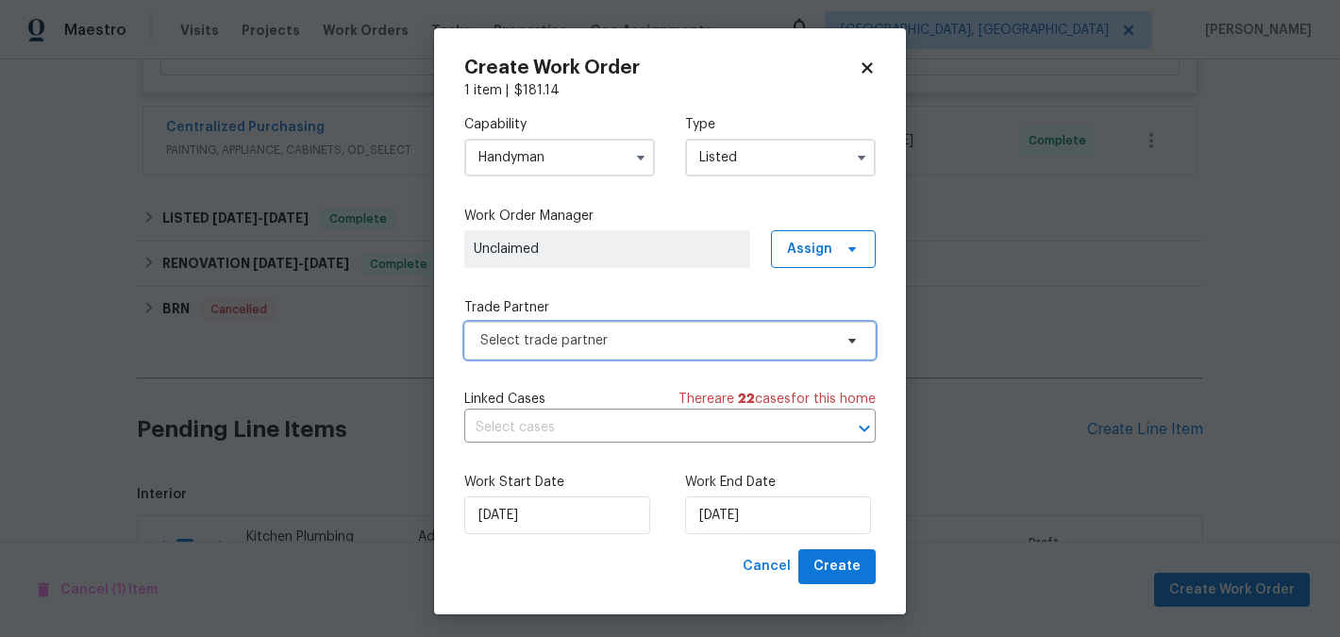
click at [704, 344] on span "Select trade partner" at bounding box center [656, 340] width 352 height 19
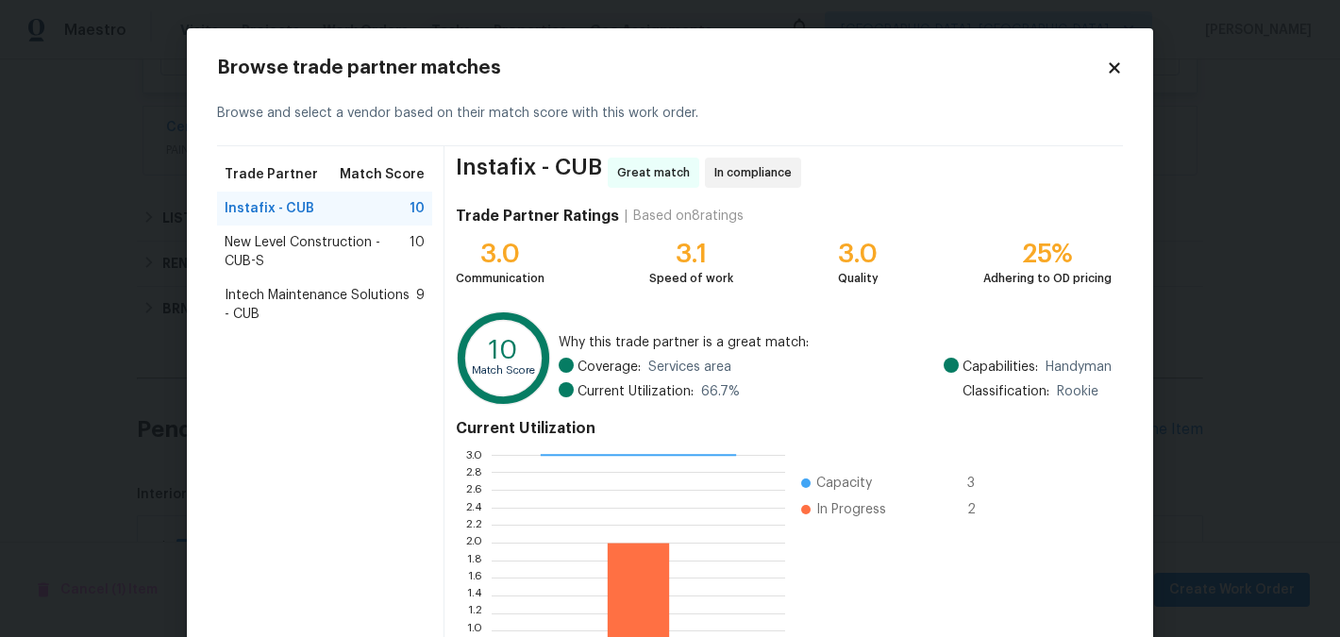
scroll to position [195, 0]
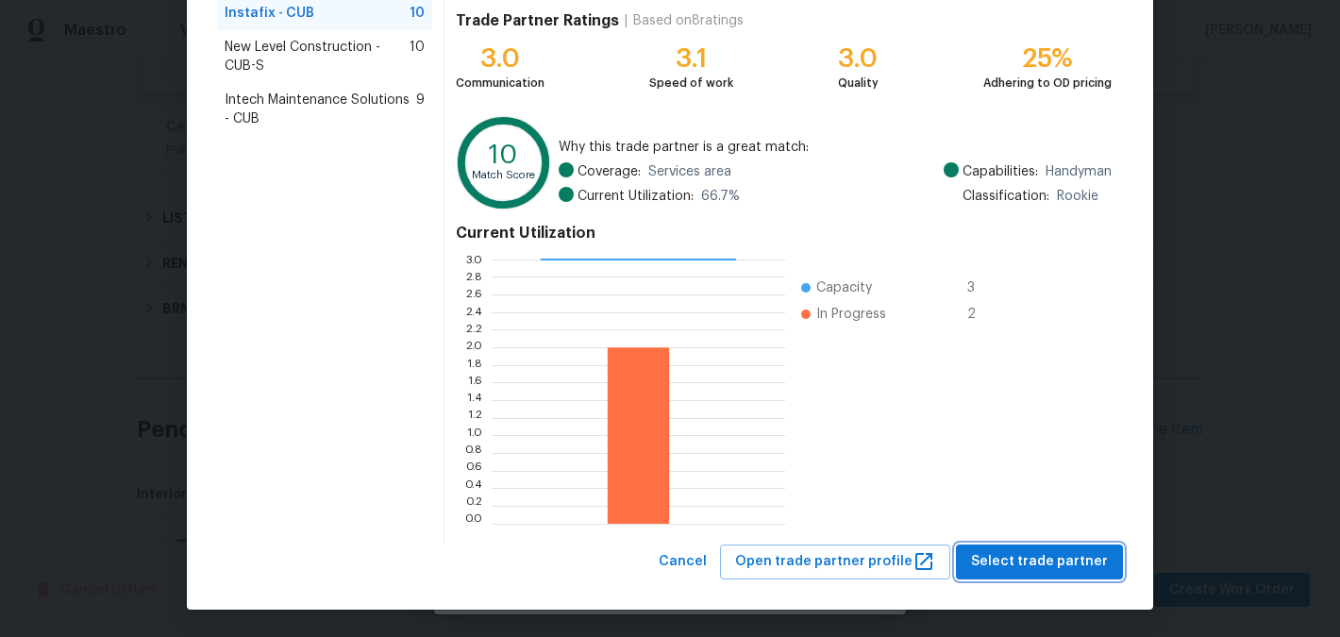
click at [1066, 558] on span "Select trade partner" at bounding box center [1039, 562] width 137 height 24
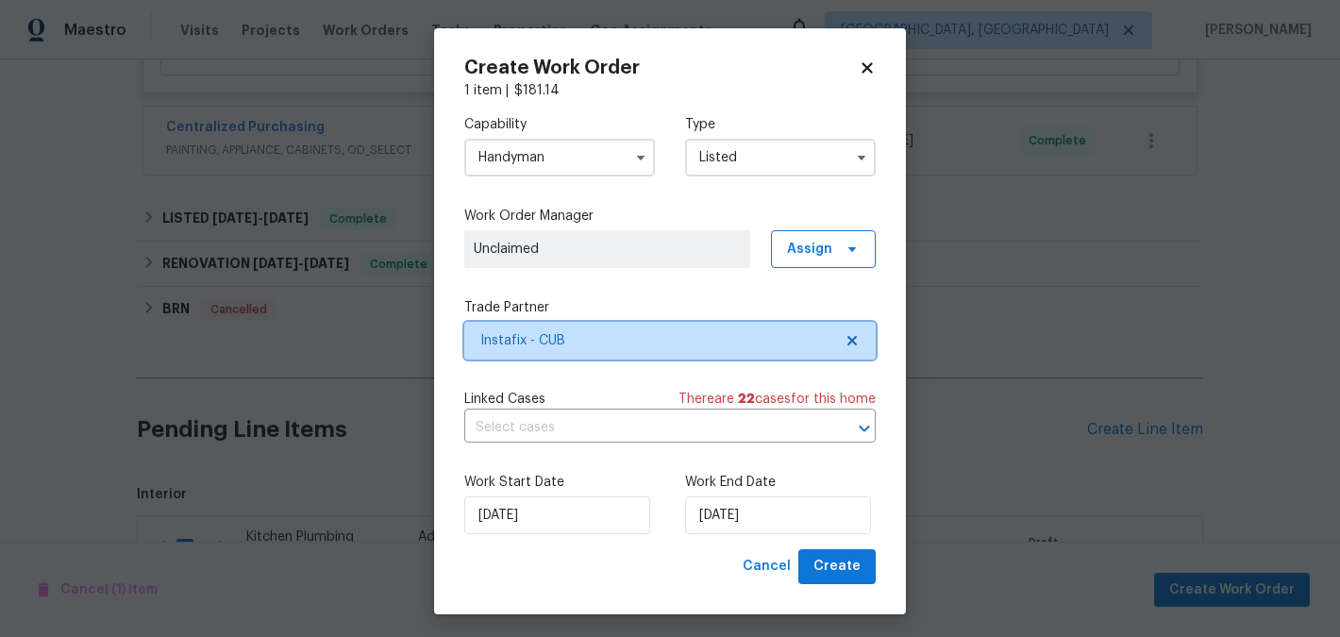
scroll to position [0, 0]
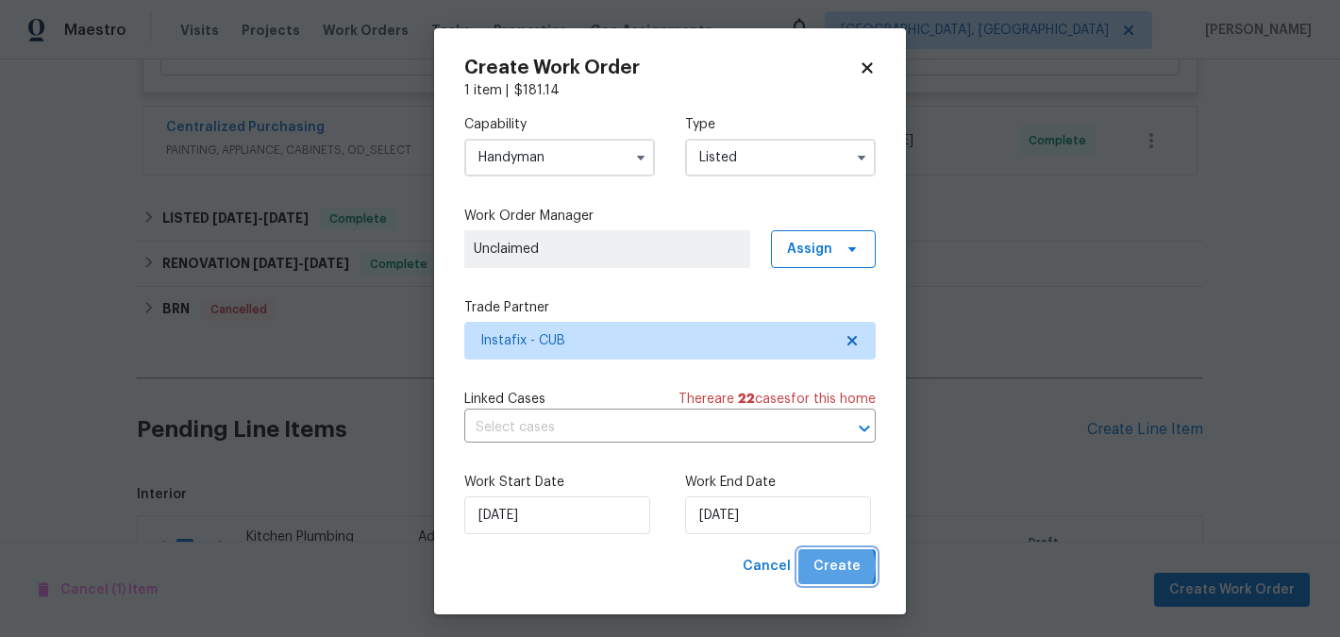
click at [826, 567] on span "Create" at bounding box center [836, 567] width 47 height 24
checkbox input "false"
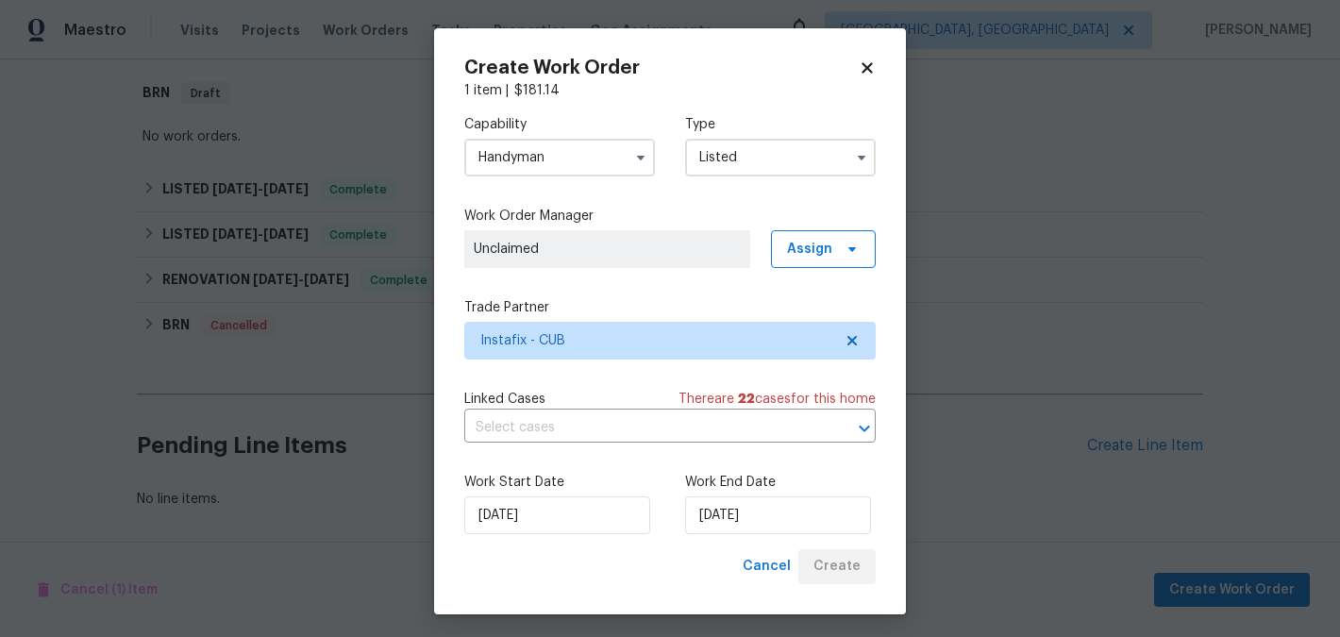
scroll to position [462, 0]
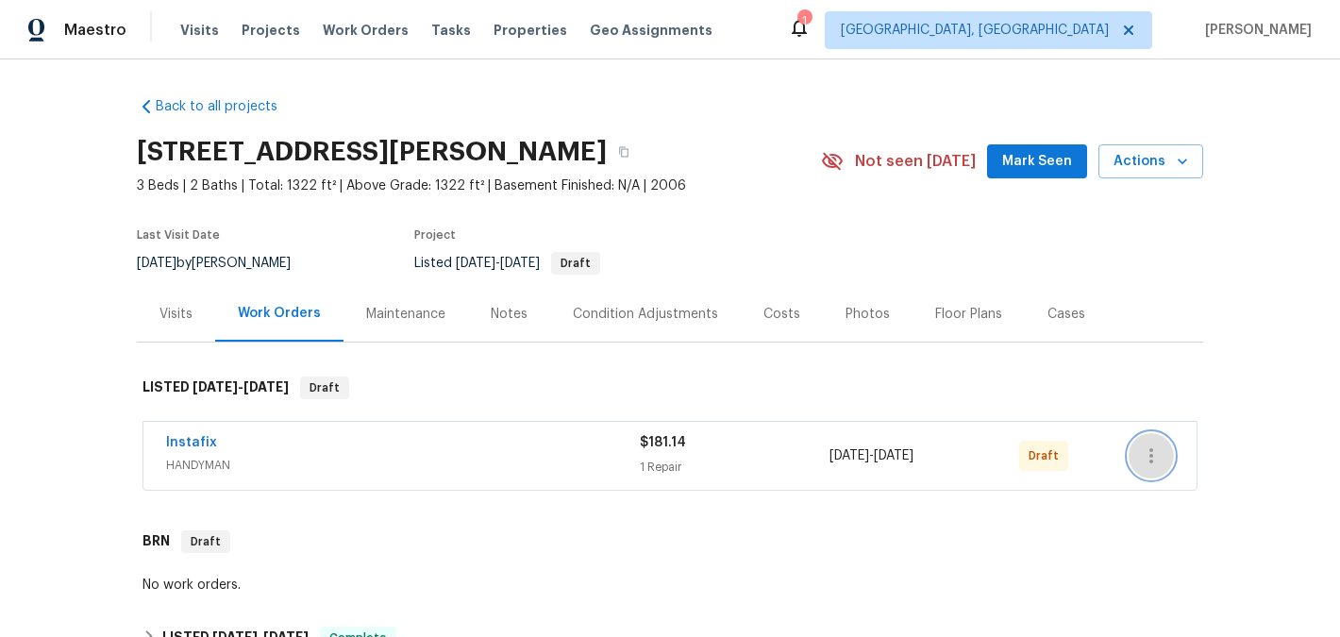
click at [1149, 456] on icon "button" at bounding box center [1151, 455] width 4 height 15
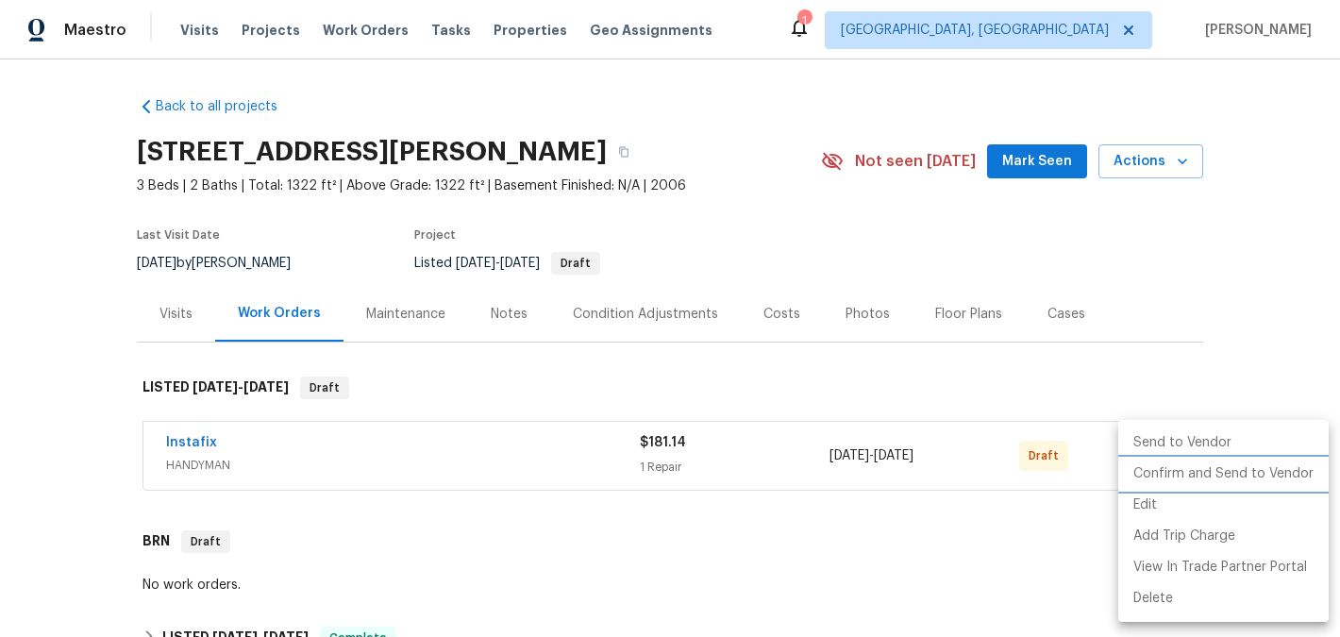
click at [1159, 466] on li "Confirm and Send to Vendor" at bounding box center [1223, 473] width 210 height 31
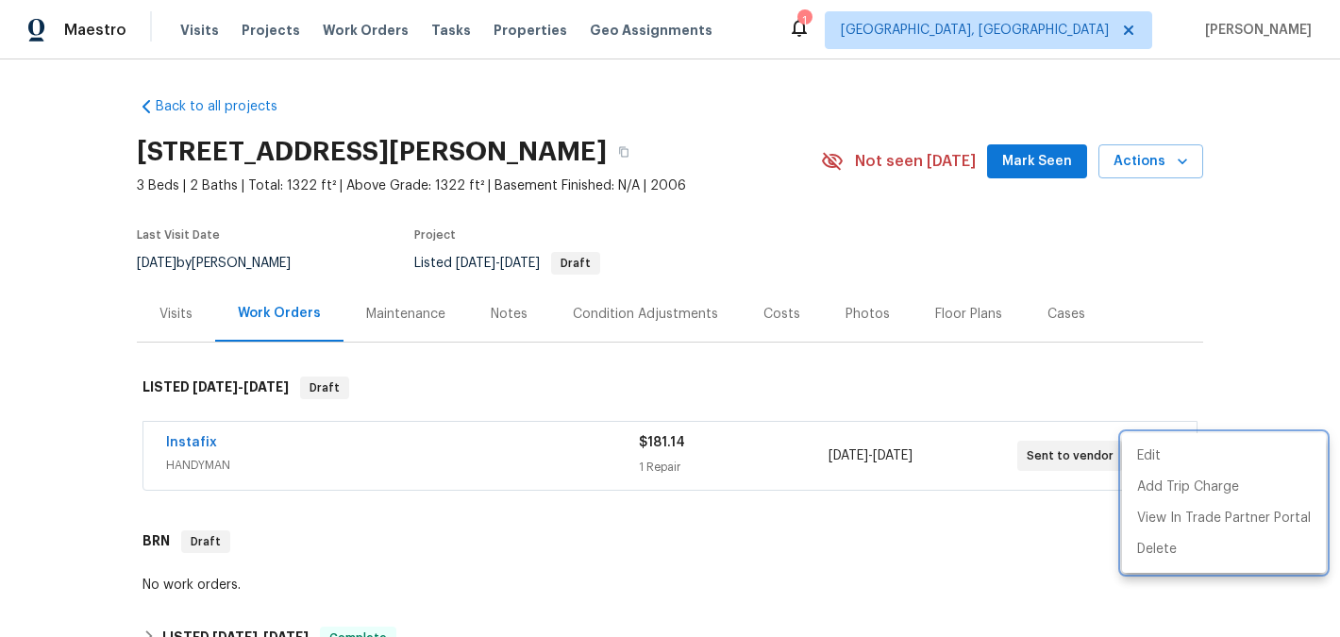
click at [82, 436] on div at bounding box center [670, 318] width 1340 height 637
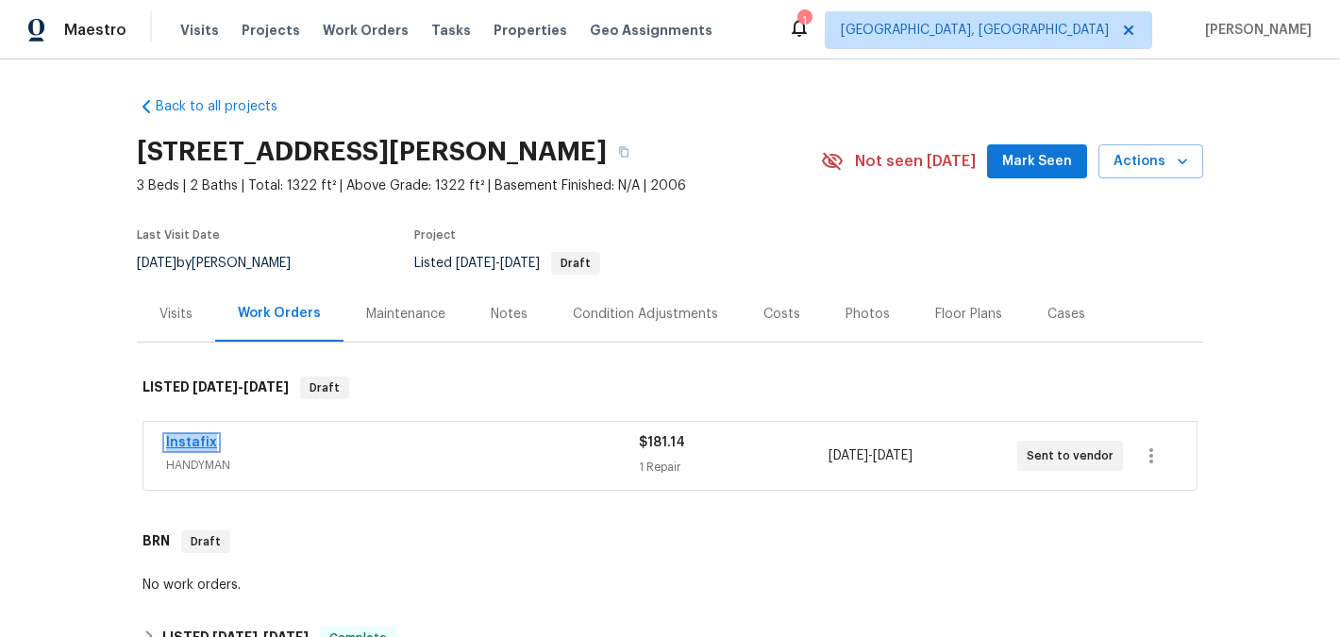
copy link "Instafix"
